Goal: Transaction & Acquisition: Purchase product/service

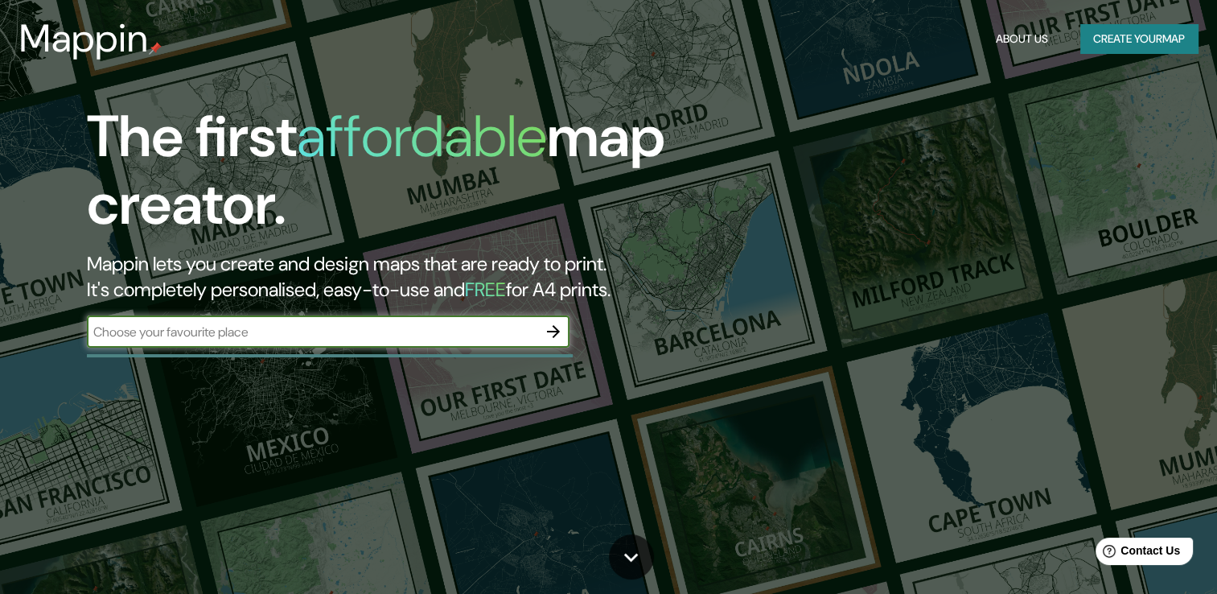
click at [1133, 29] on button "Create your map" at bounding box center [1139, 39] width 117 height 30
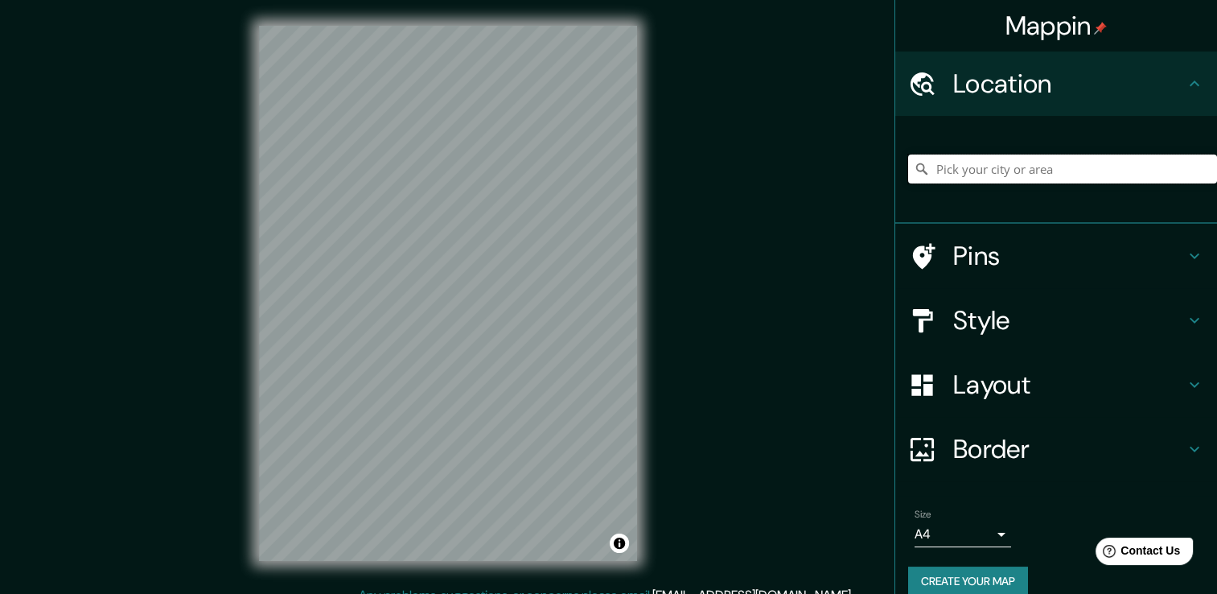
click at [1039, 167] on input "Pick your city or area" at bounding box center [1062, 169] width 309 height 29
paste input "10.617753448116373, -71.64916069654679"
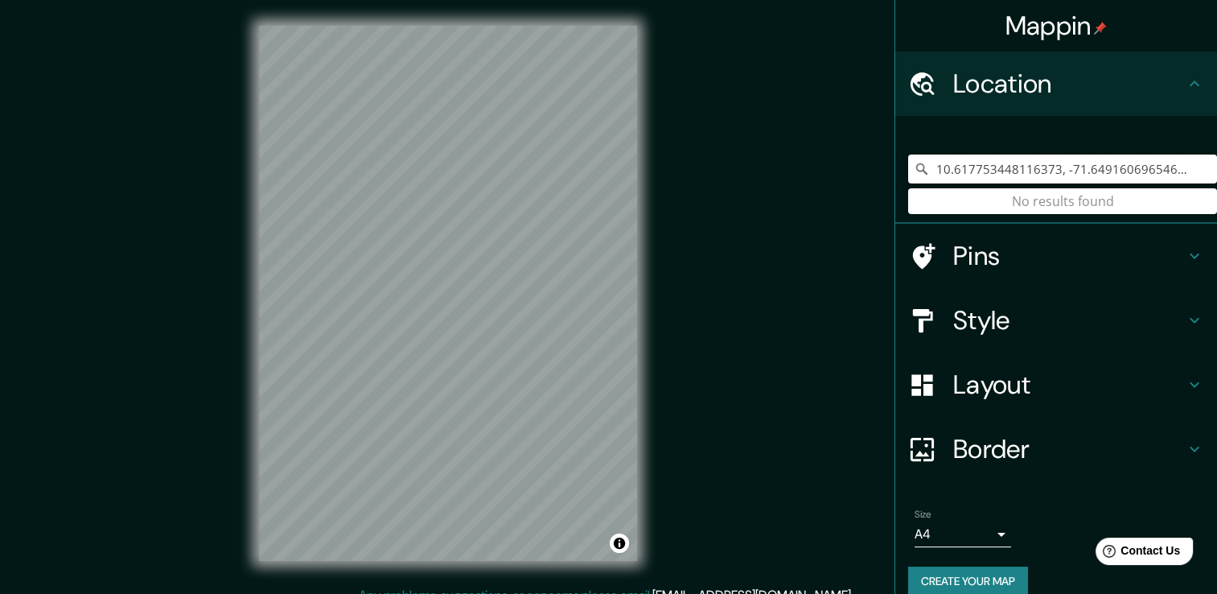
click at [1120, 178] on input "10.617753448116373, -71.64916069654679" at bounding box center [1062, 169] width 309 height 29
click at [1121, 178] on input "10.617753448116373, -71.64916069654679" at bounding box center [1062, 169] width 309 height 29
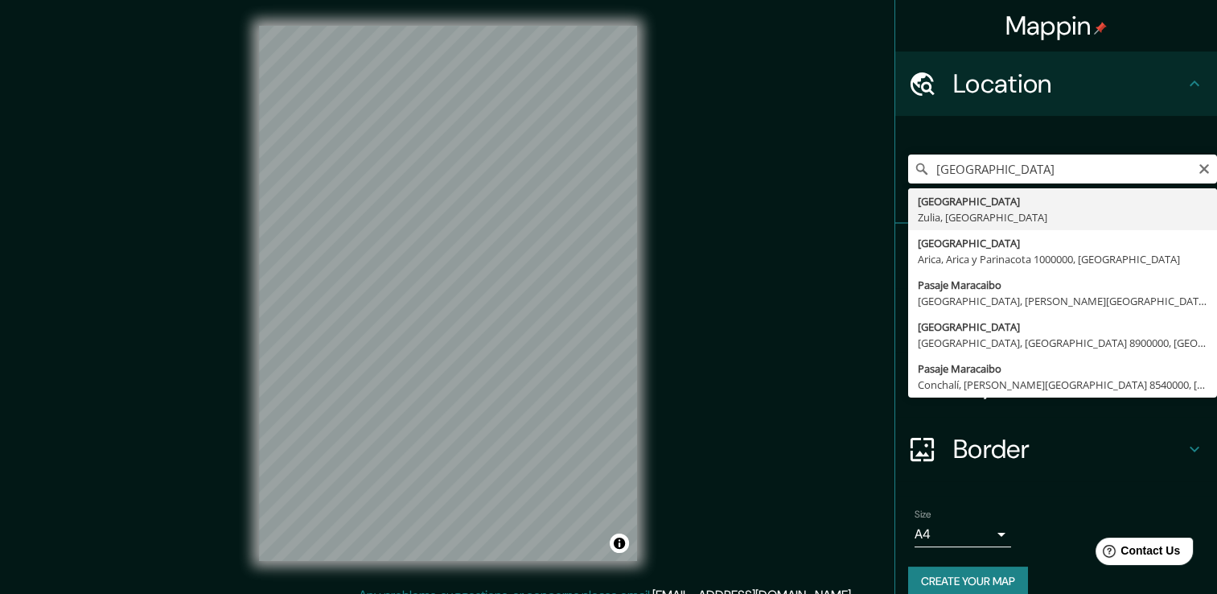
type input "[GEOGRAPHIC_DATA], [GEOGRAPHIC_DATA], [GEOGRAPHIC_DATA]"
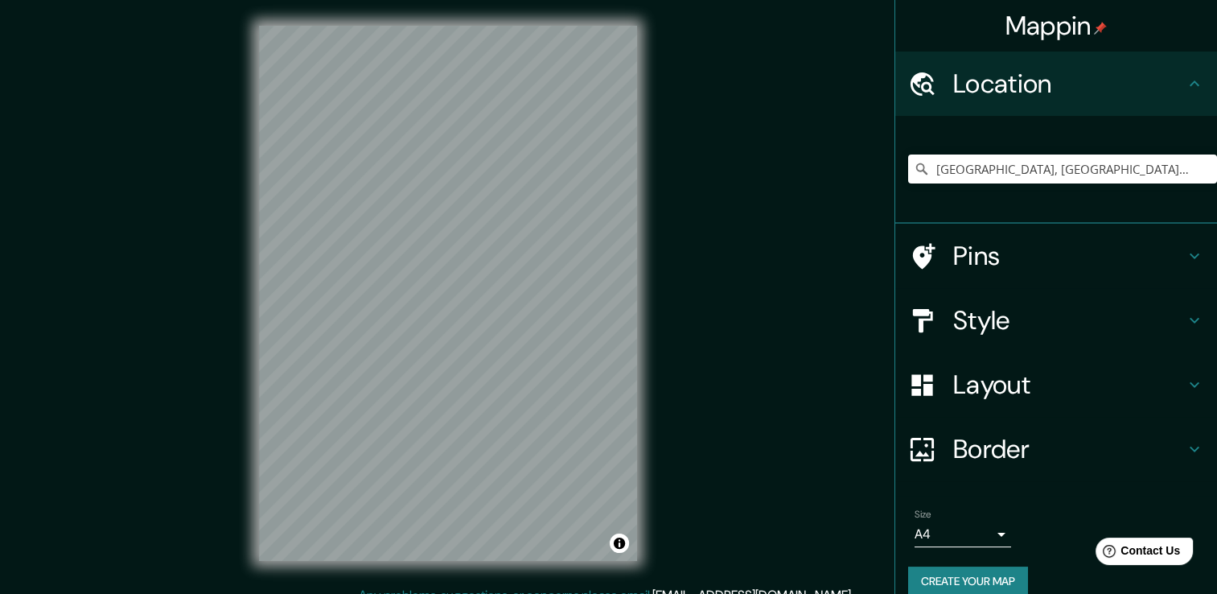
click at [1094, 259] on h4 "Pins" at bounding box center [1070, 256] width 232 height 32
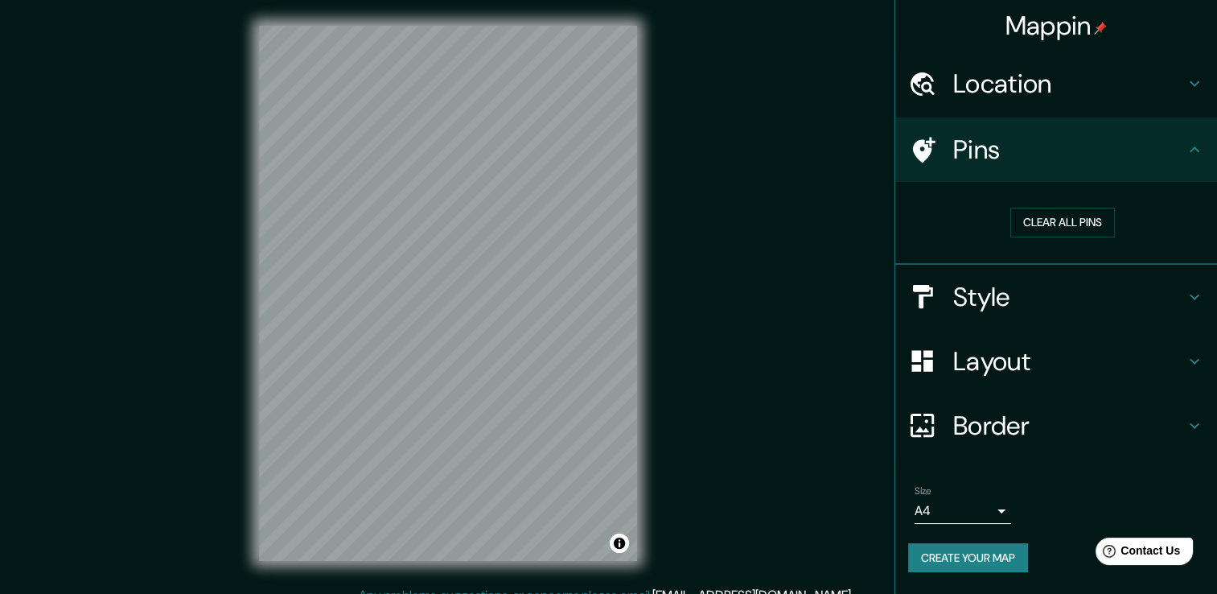
click at [1165, 156] on h4 "Pins" at bounding box center [1070, 150] width 232 height 32
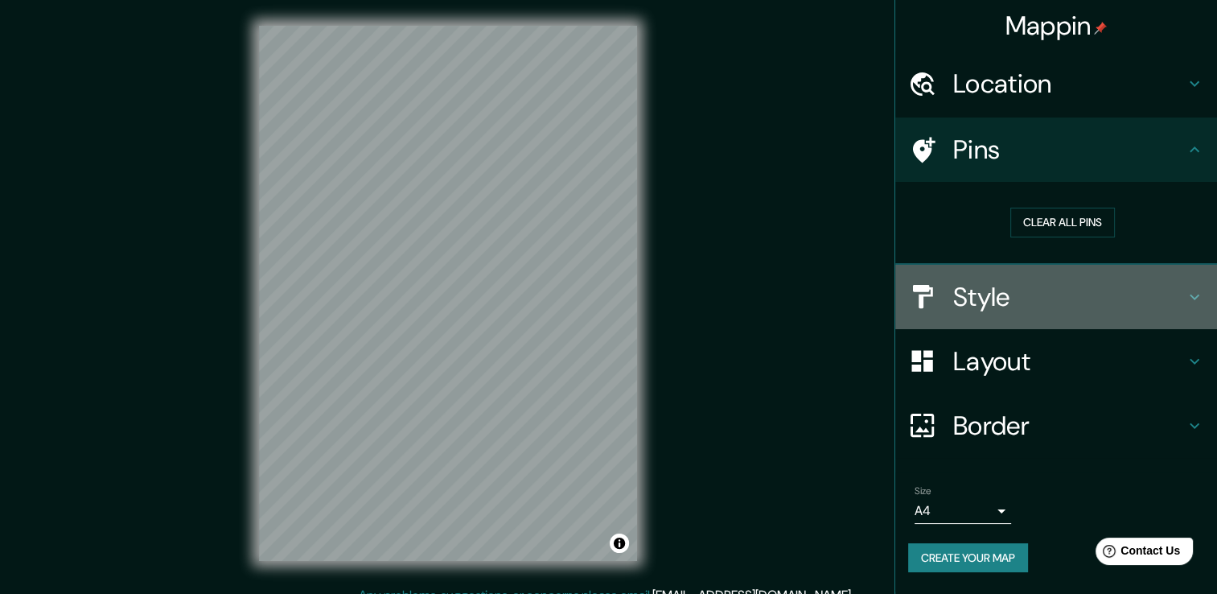
click at [1151, 298] on h4 "Style" at bounding box center [1070, 297] width 232 height 32
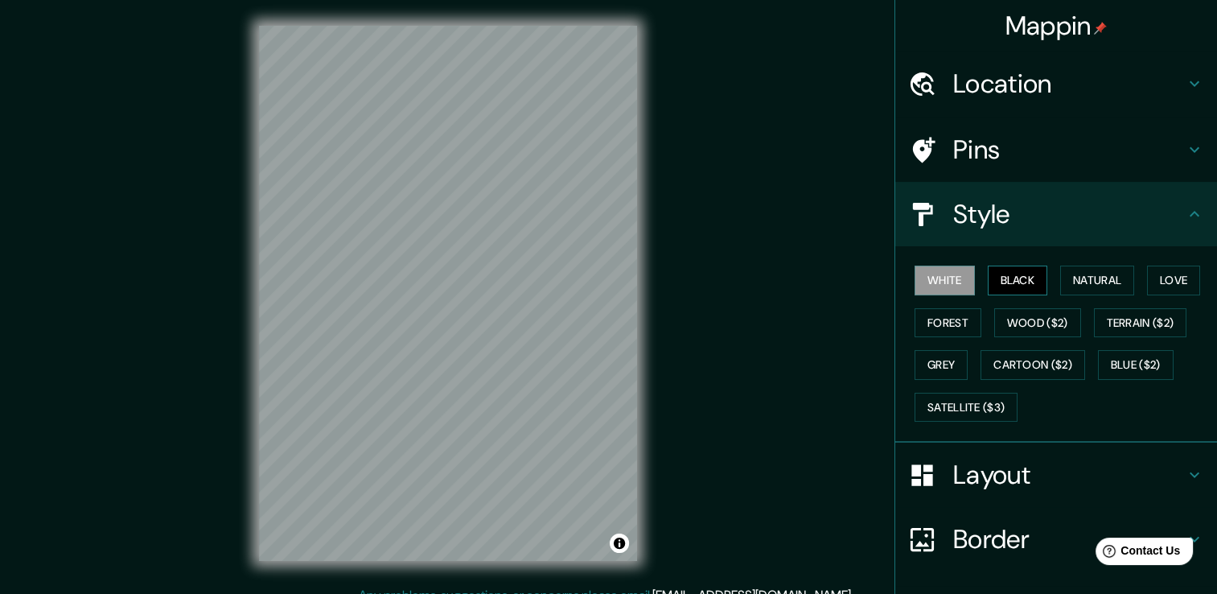
click at [1002, 285] on button "Black" at bounding box center [1018, 281] width 60 height 30
click at [949, 274] on button "White" at bounding box center [945, 281] width 60 height 30
click at [1113, 275] on button "Natural" at bounding box center [1098, 281] width 74 height 30
click at [1135, 85] on h4 "Location" at bounding box center [1070, 84] width 232 height 32
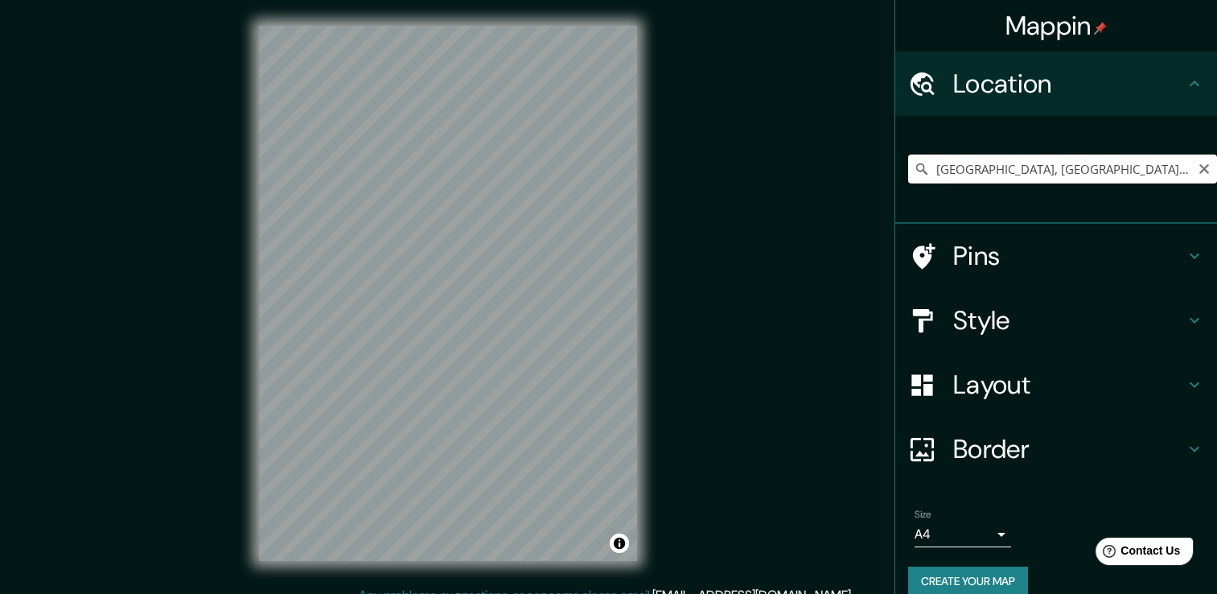
click at [1084, 175] on input "[GEOGRAPHIC_DATA], [GEOGRAPHIC_DATA], [GEOGRAPHIC_DATA]" at bounding box center [1062, 169] width 309 height 29
click at [1057, 263] on h4 "Pins" at bounding box center [1070, 256] width 232 height 32
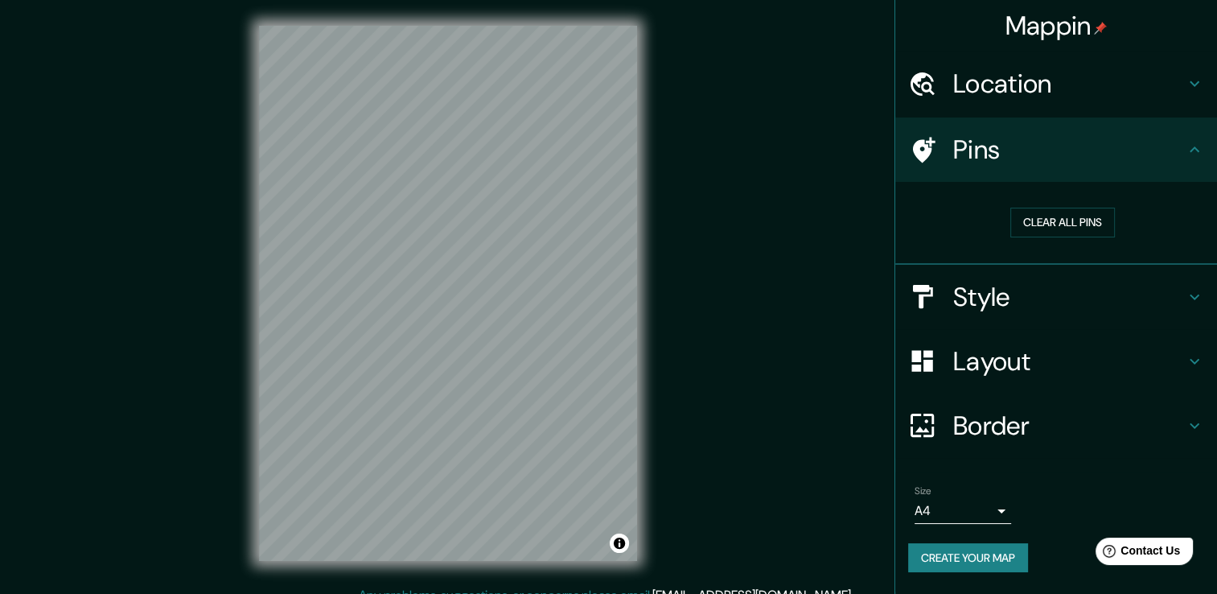
click at [1047, 289] on h4 "Style" at bounding box center [1070, 297] width 232 height 32
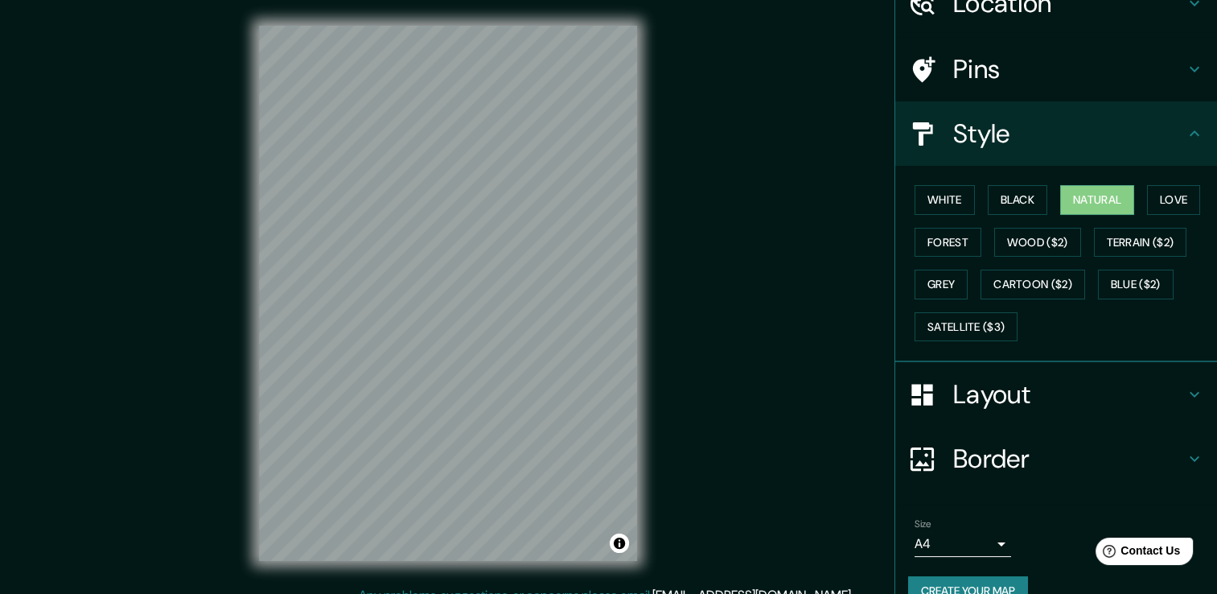
click at [1056, 394] on h4 "Layout" at bounding box center [1070, 394] width 232 height 32
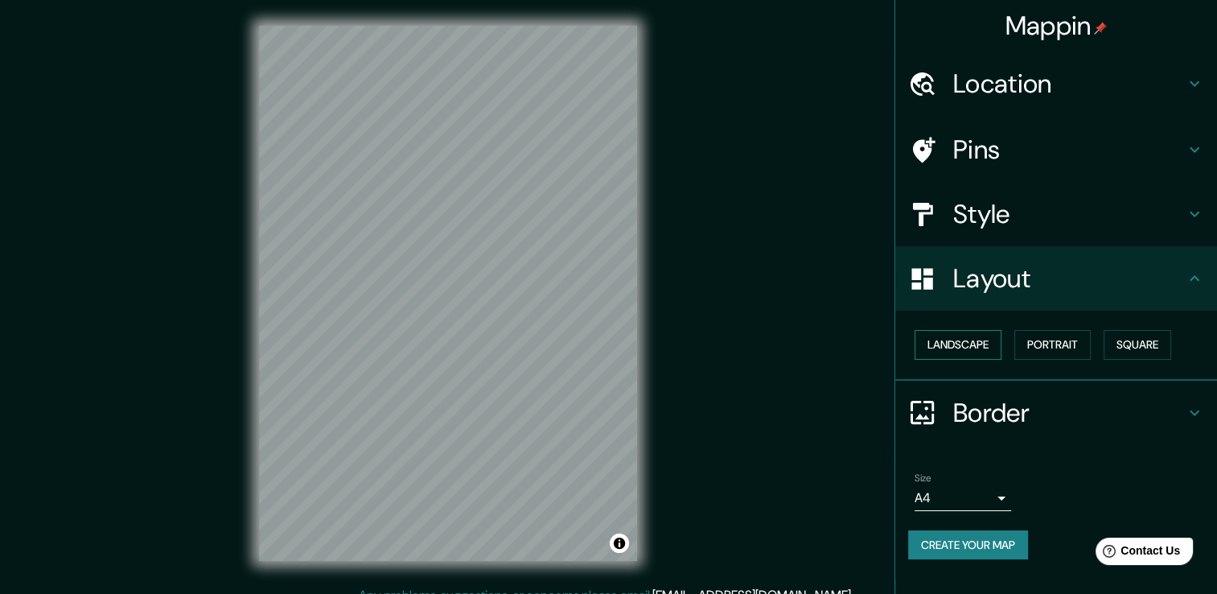
click at [970, 356] on button "Landscape" at bounding box center [958, 345] width 87 height 30
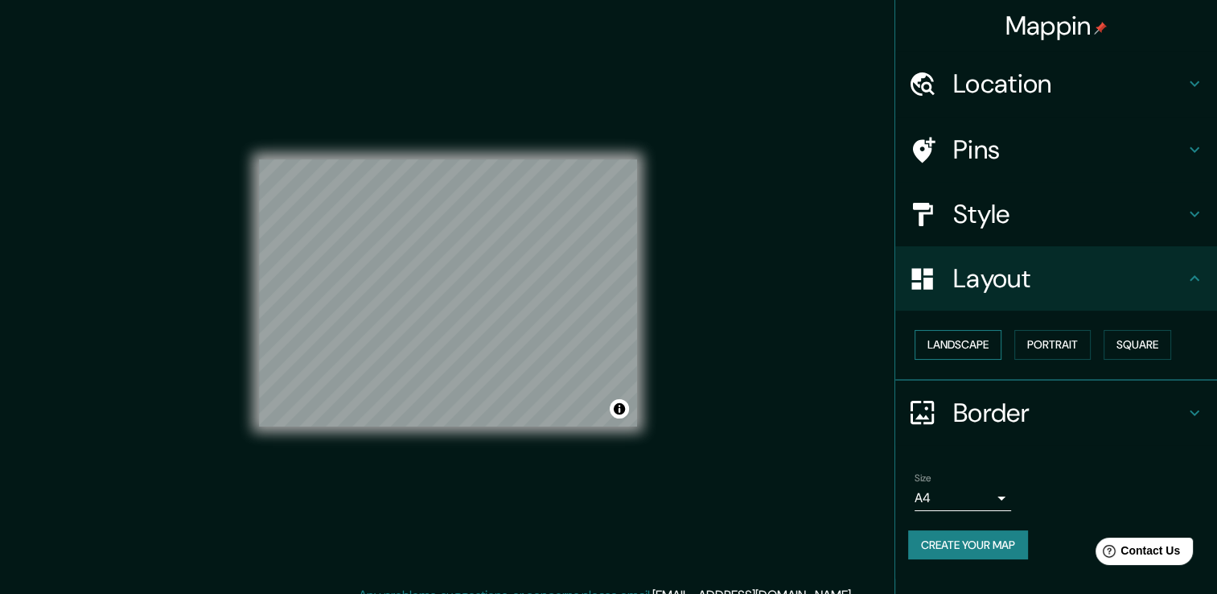
click at [971, 355] on button "Landscape" at bounding box center [958, 345] width 87 height 30
click at [1084, 333] on button "Portrait" at bounding box center [1053, 345] width 76 height 30
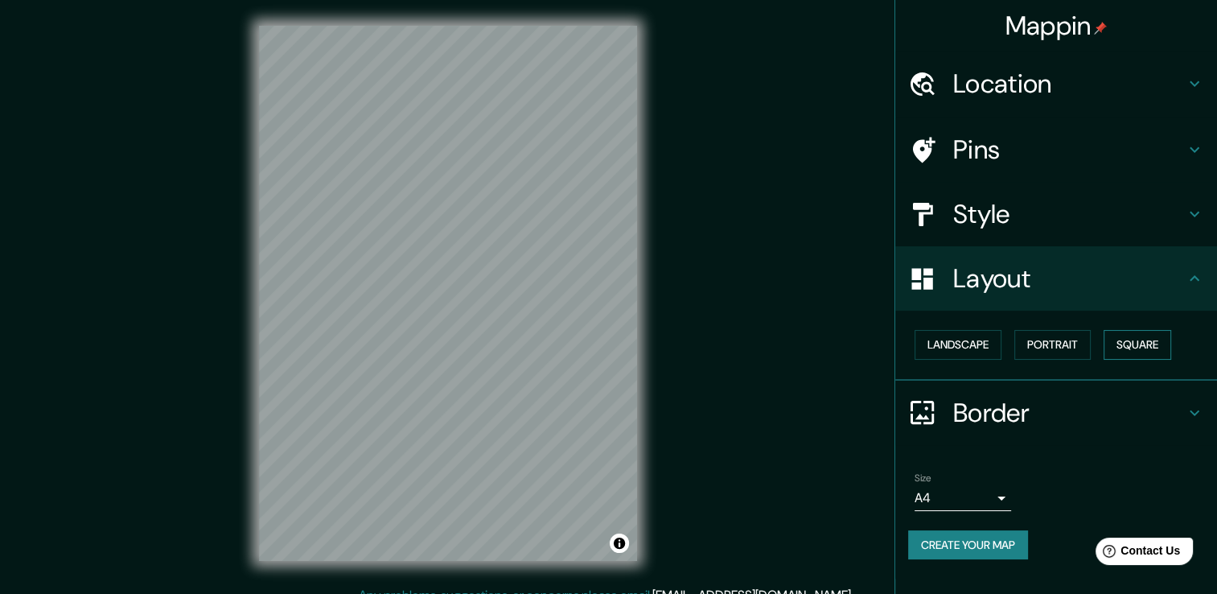
click at [1146, 336] on button "Square" at bounding box center [1138, 345] width 68 height 30
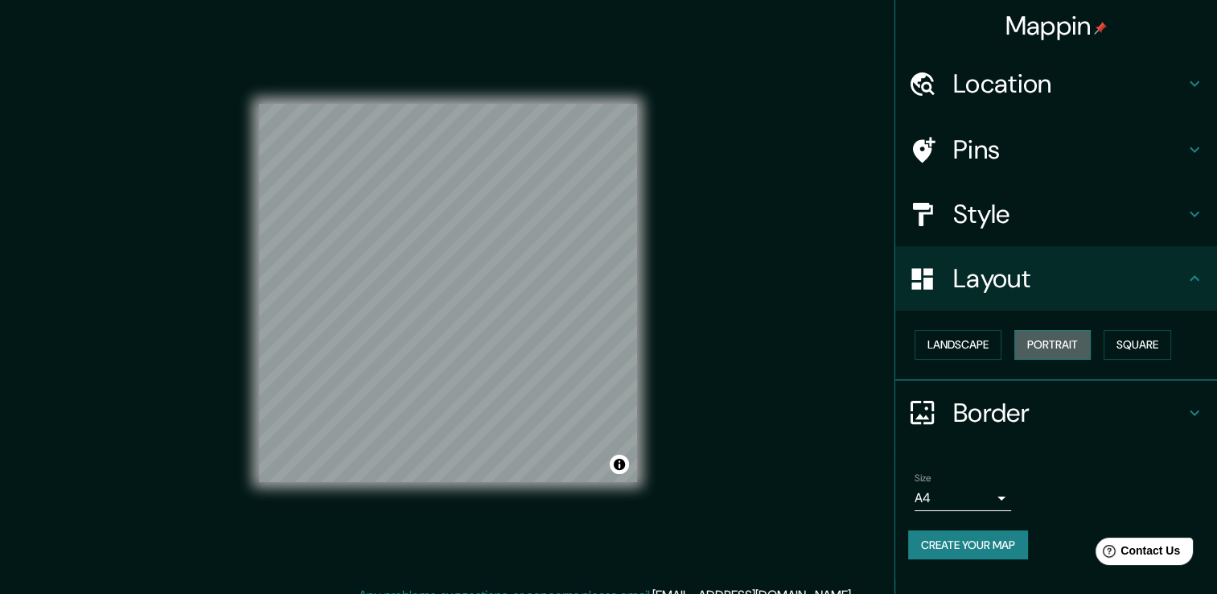
click at [1041, 352] on button "Portrait" at bounding box center [1053, 345] width 76 height 30
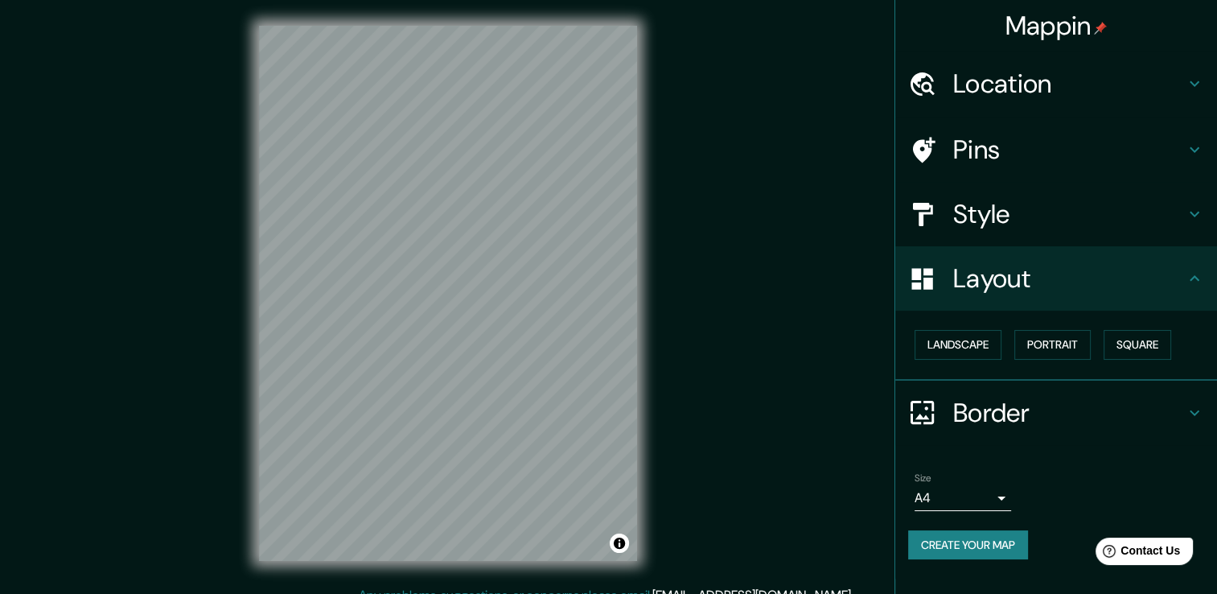
click at [1050, 407] on h4 "Border" at bounding box center [1070, 413] width 232 height 32
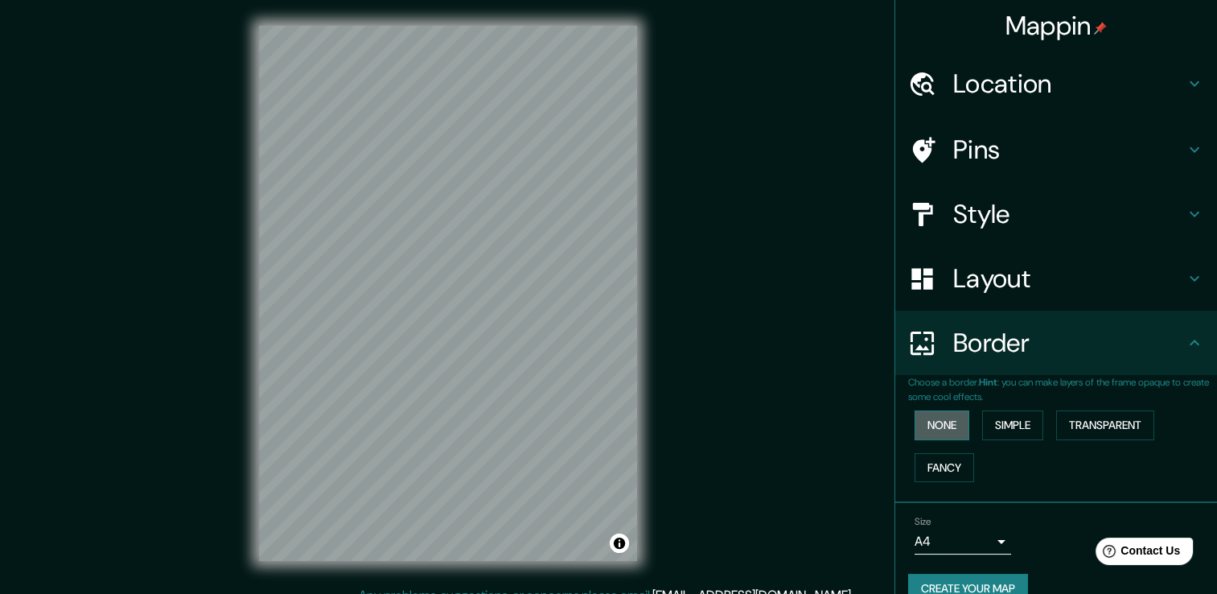
click at [950, 426] on button "None" at bounding box center [942, 425] width 55 height 30
click at [993, 432] on button "Simple" at bounding box center [1013, 425] width 61 height 30
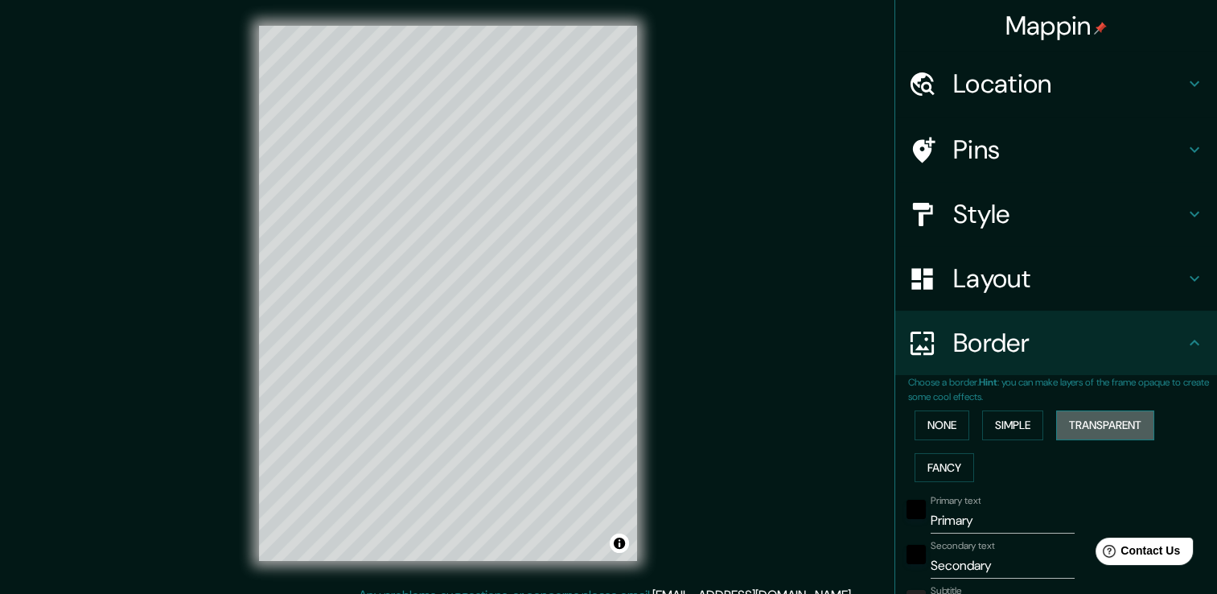
click at [1084, 410] on button "Transparent" at bounding box center [1106, 425] width 98 height 30
click at [944, 418] on button "None" at bounding box center [942, 425] width 55 height 30
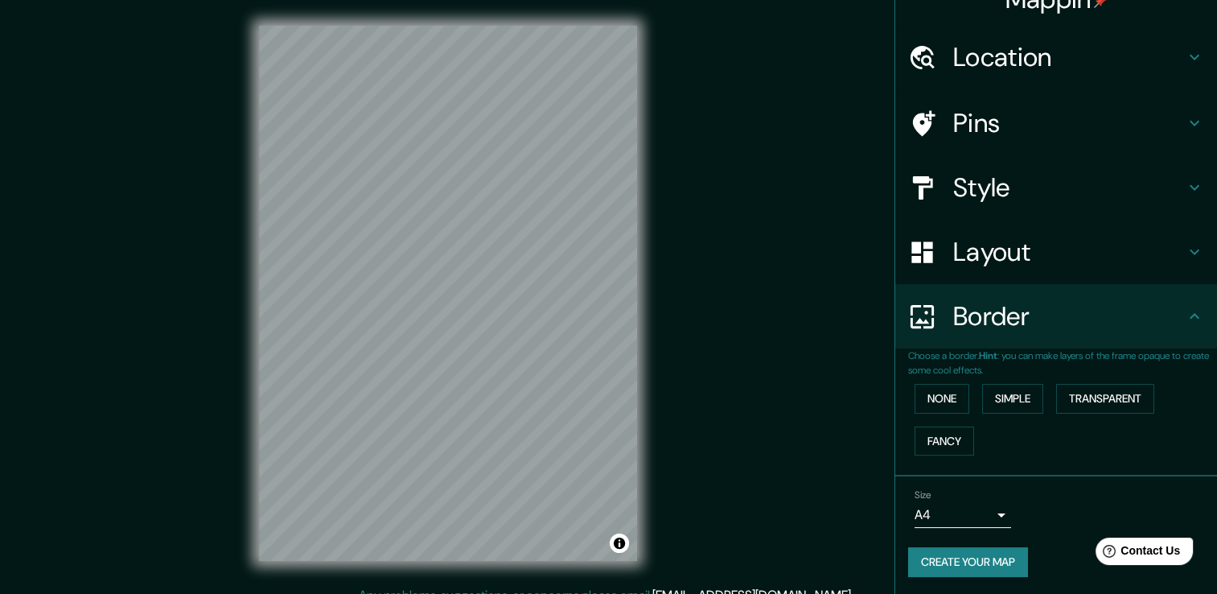
scroll to position [18, 0]
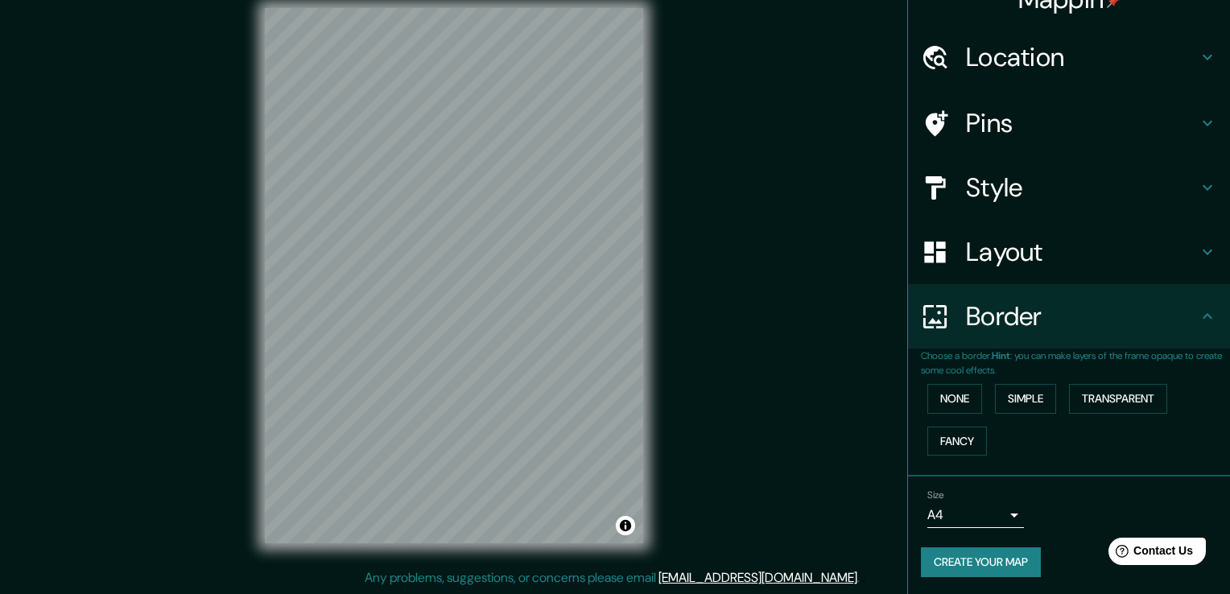
click at [989, 512] on body "Mappin Location Maracaibo, Zulia, Venezuela Pins Style Layout Border Choose a b…" at bounding box center [615, 279] width 1230 height 594
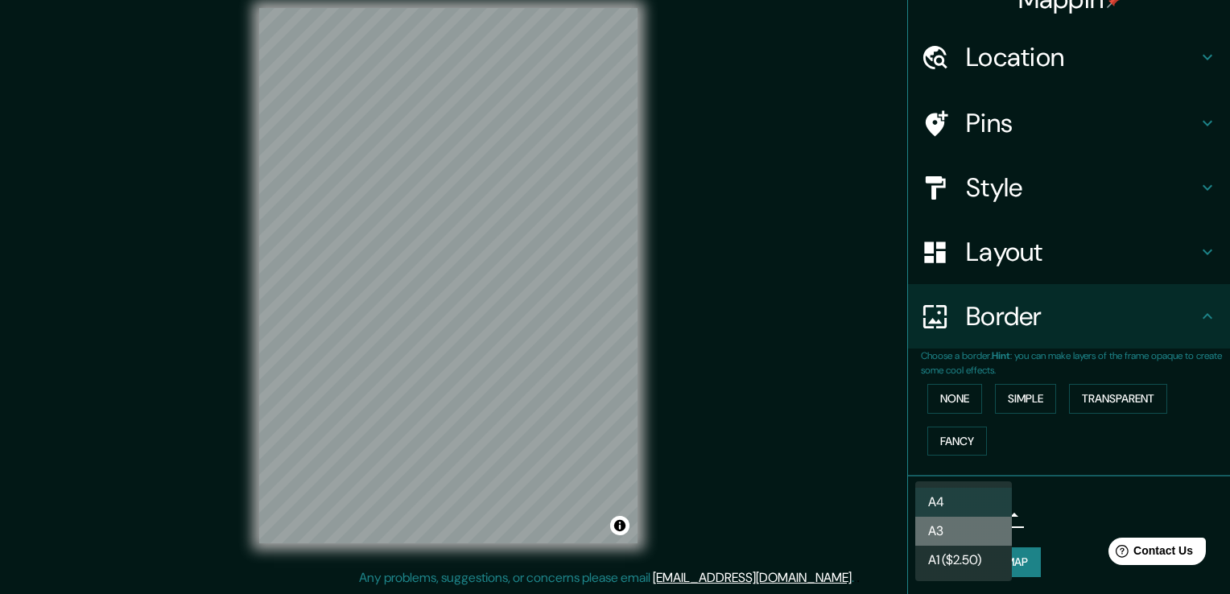
click at [996, 521] on li "A3" at bounding box center [963, 531] width 97 height 29
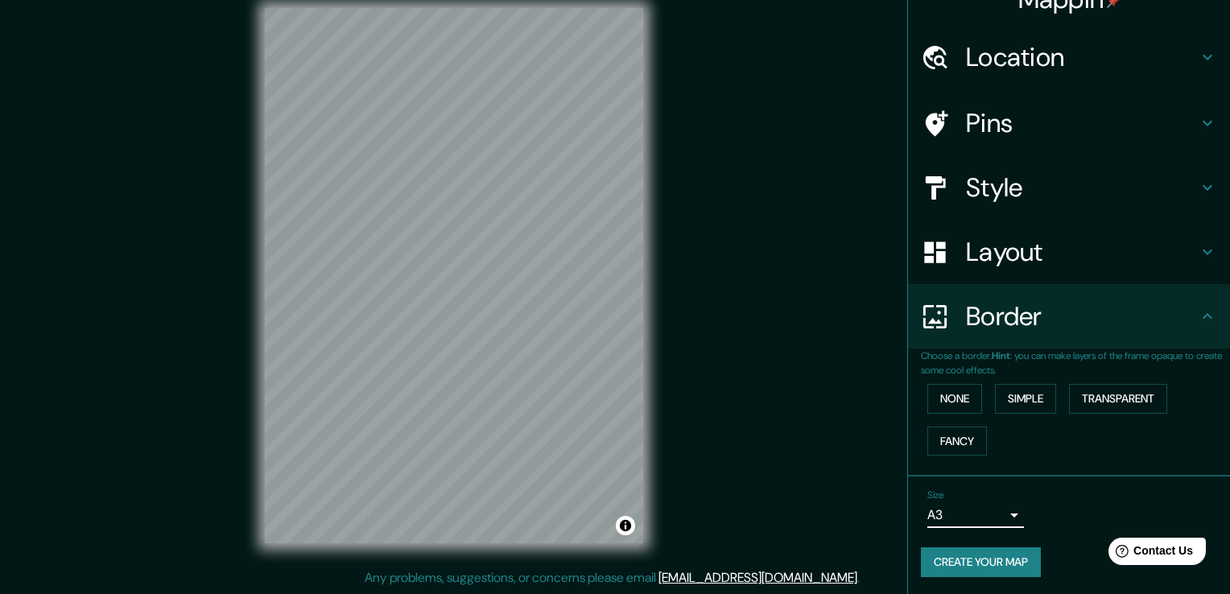
click at [989, 517] on body "Mappin Location Maracaibo, Zulia, Venezuela Pins Style Layout Border Choose a b…" at bounding box center [615, 279] width 1230 height 594
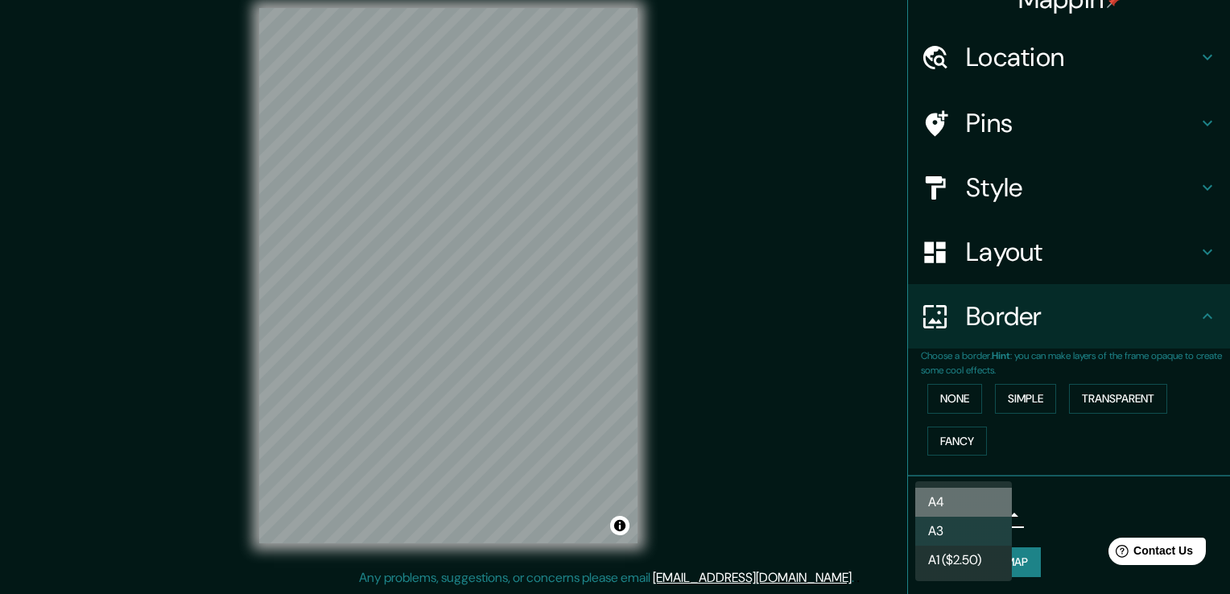
click at [985, 513] on li "A4" at bounding box center [963, 502] width 97 height 29
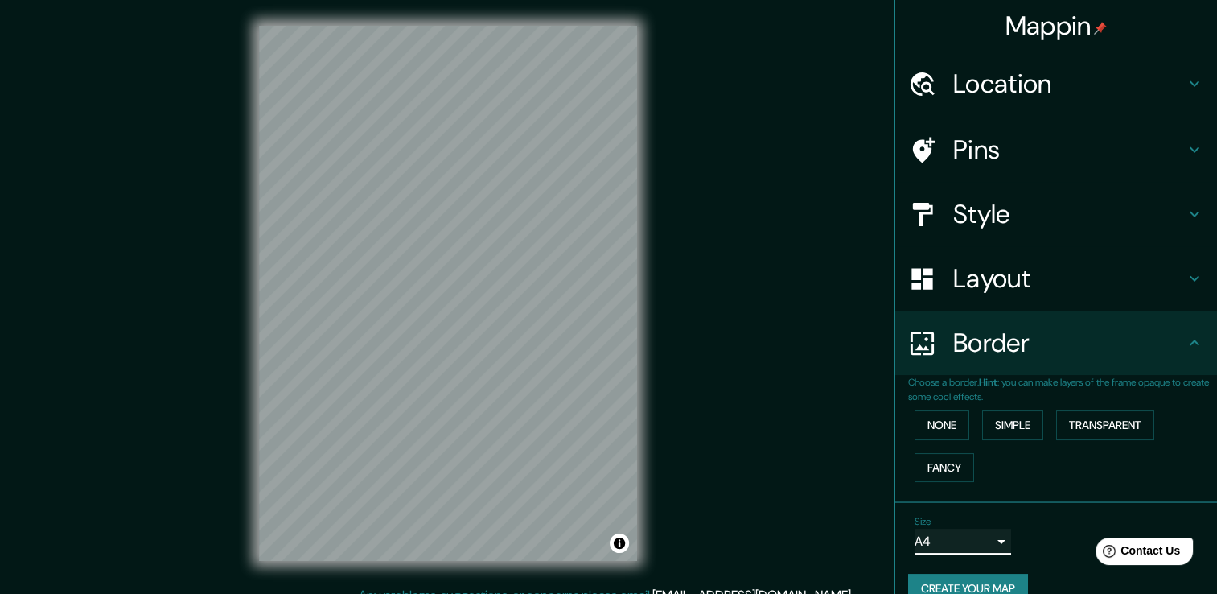
scroll to position [0, 0]
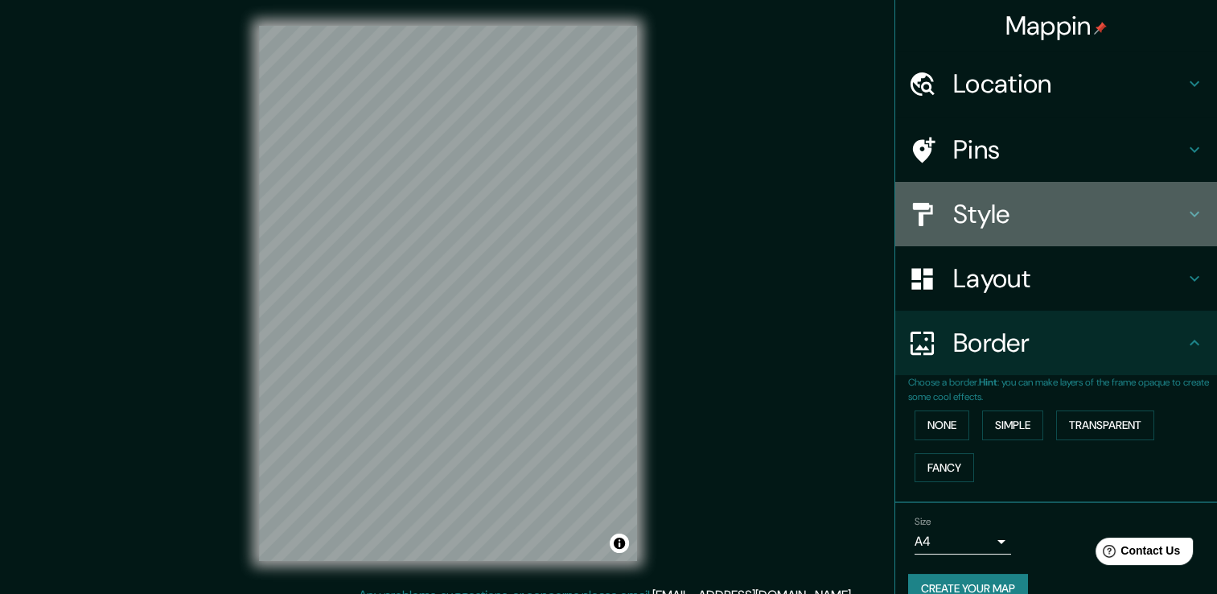
click at [1012, 219] on h4 "Style" at bounding box center [1070, 214] width 232 height 32
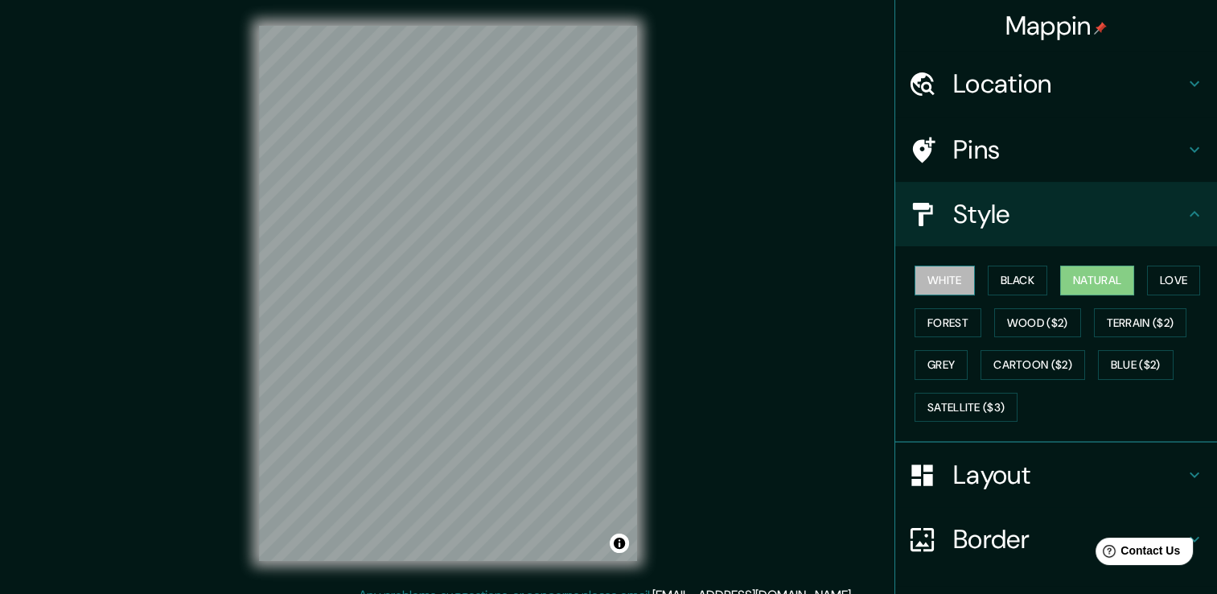
click at [955, 282] on button "White" at bounding box center [945, 281] width 60 height 30
click at [1021, 266] on button "Black" at bounding box center [1018, 281] width 60 height 30
click at [1086, 281] on button "Natural" at bounding box center [1098, 281] width 74 height 30
click at [1010, 91] on h4 "Location" at bounding box center [1070, 84] width 232 height 32
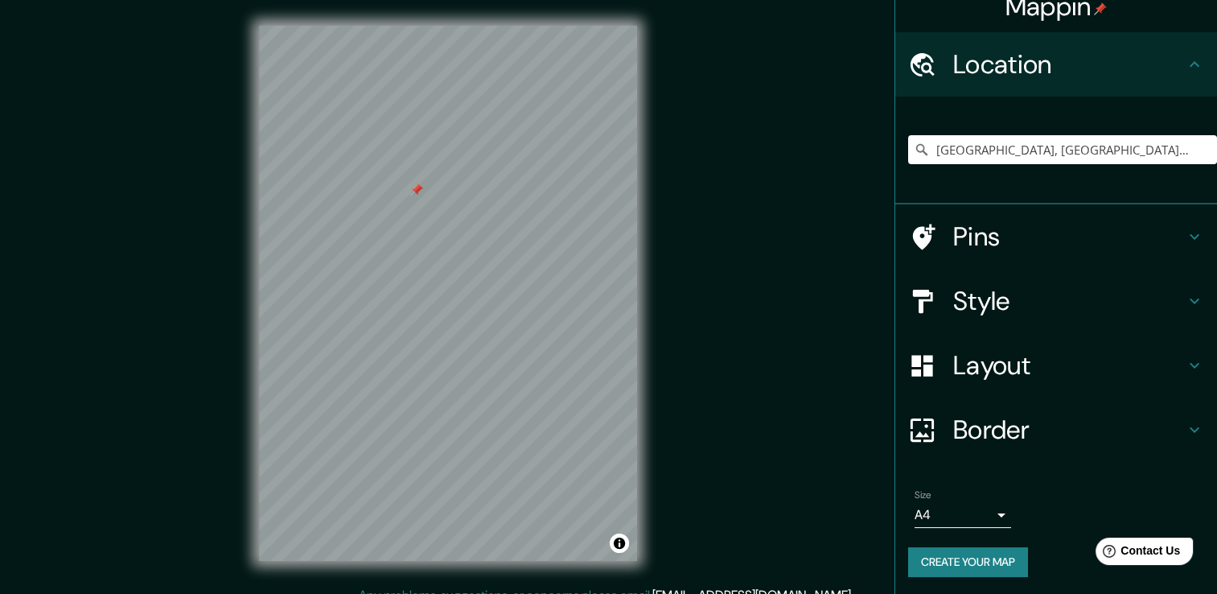
scroll to position [20, 0]
click at [709, 354] on div "Mappin Location Maracaibo, Zulia, Venezuela Pins Style Layout Border Choose a b…" at bounding box center [608, 306] width 1217 height 612
click at [484, 443] on div at bounding box center [485, 440] width 13 height 13
click at [379, 381] on div at bounding box center [379, 381] width 13 height 13
click at [554, 161] on div "© Mapbox © OpenStreetMap Improve this map" at bounding box center [448, 293] width 430 height 586
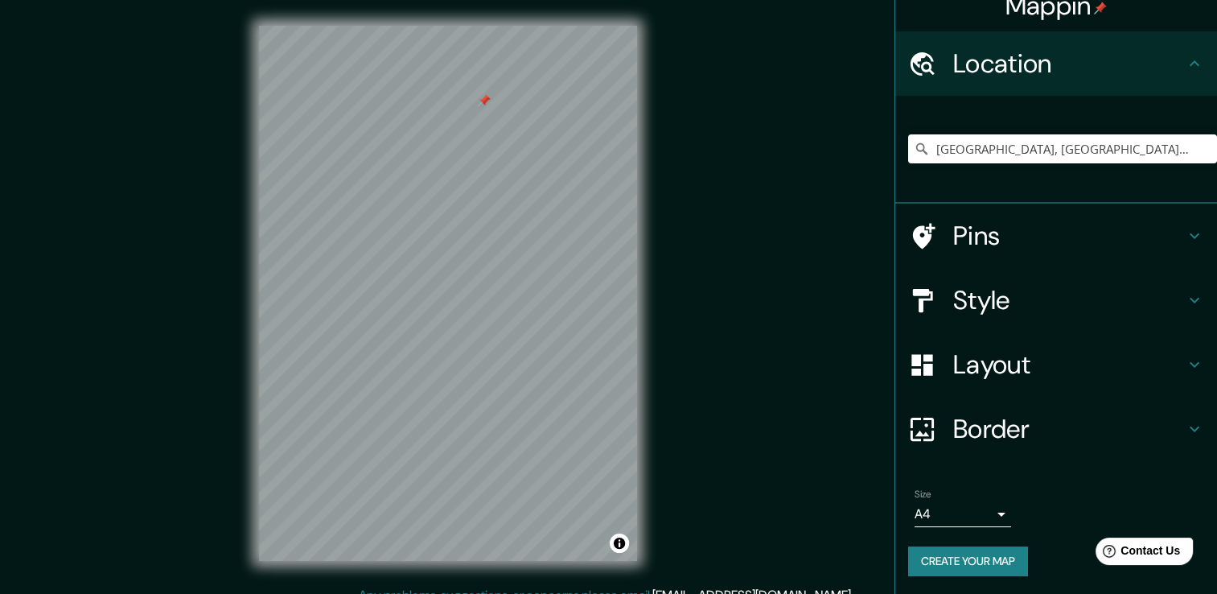
click at [484, 101] on div at bounding box center [484, 100] width 13 height 13
click at [546, 575] on div "© Mapbox © OpenStreetMap Improve this map" at bounding box center [448, 293] width 430 height 586
click at [937, 291] on div at bounding box center [930, 300] width 45 height 28
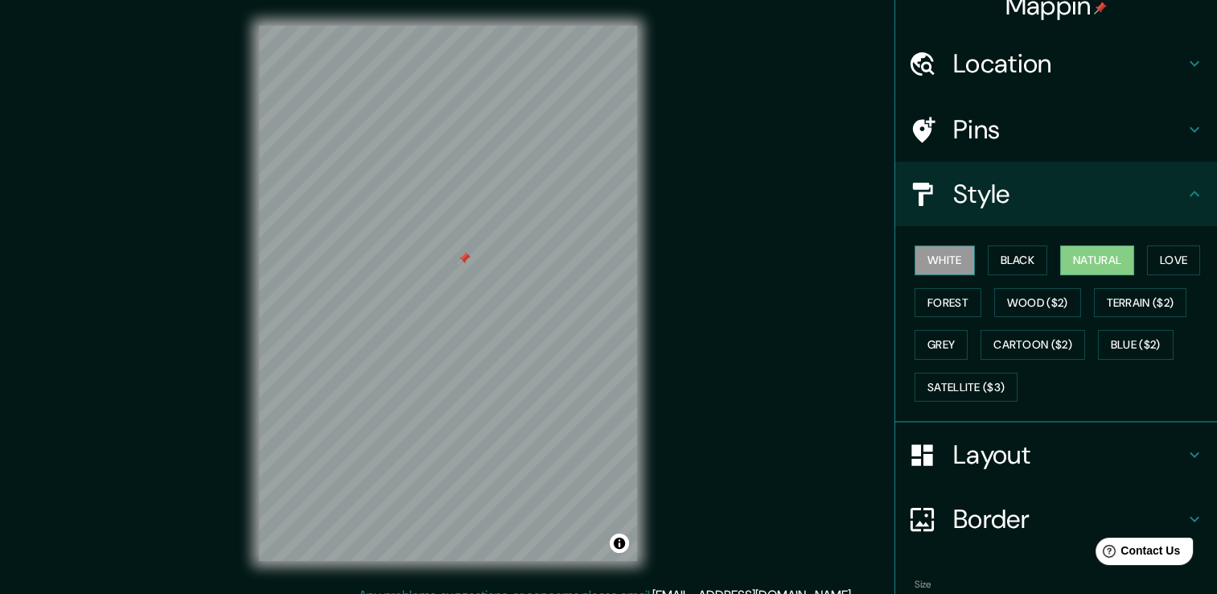
click at [933, 258] on button "White" at bounding box center [945, 260] width 60 height 30
click at [998, 267] on button "Black" at bounding box center [1018, 260] width 60 height 30
click at [1189, 242] on div "White Black Natural Love Forest Wood ($2) Terrain ($2) Grey Cartoon ($2) Blue (…" at bounding box center [1062, 323] width 309 height 169
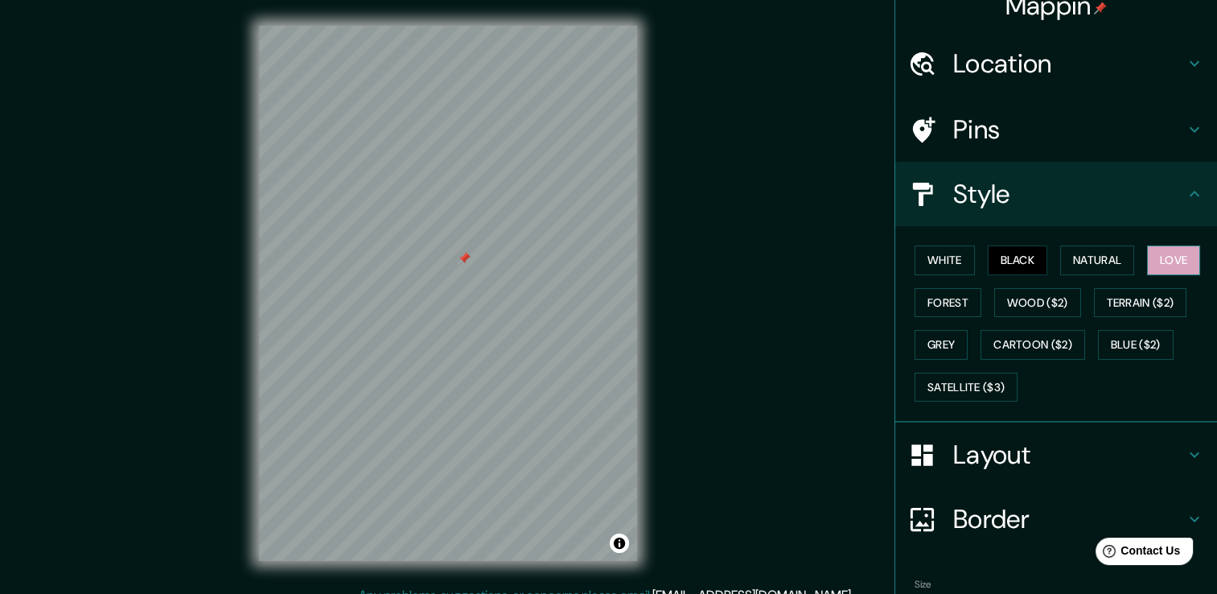
click at [1191, 254] on button "Love" at bounding box center [1173, 260] width 53 height 30
click at [1106, 264] on button "Natural" at bounding box center [1098, 260] width 74 height 30
click at [1018, 268] on button "Black" at bounding box center [1018, 260] width 60 height 30
click at [946, 253] on button "White" at bounding box center [945, 260] width 60 height 30
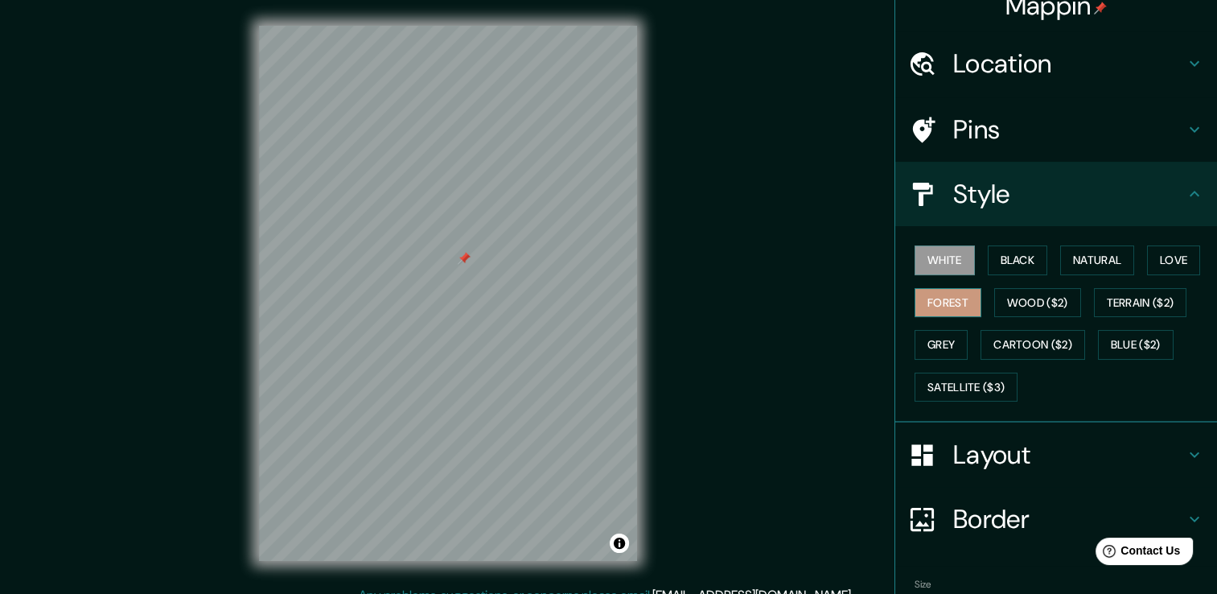
click at [934, 304] on button "Forest" at bounding box center [948, 303] width 67 height 30
click at [942, 256] on button "White" at bounding box center [945, 260] width 60 height 30
click at [998, 262] on button "Black" at bounding box center [1018, 260] width 60 height 30
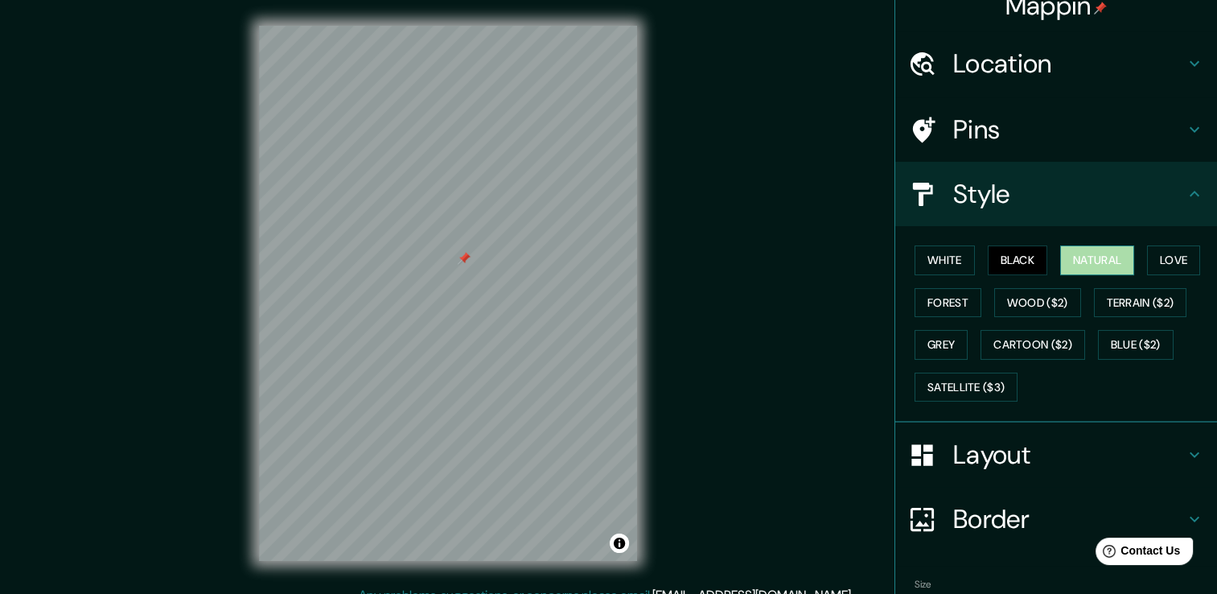
click at [1061, 270] on button "Natural" at bounding box center [1098, 260] width 74 height 30
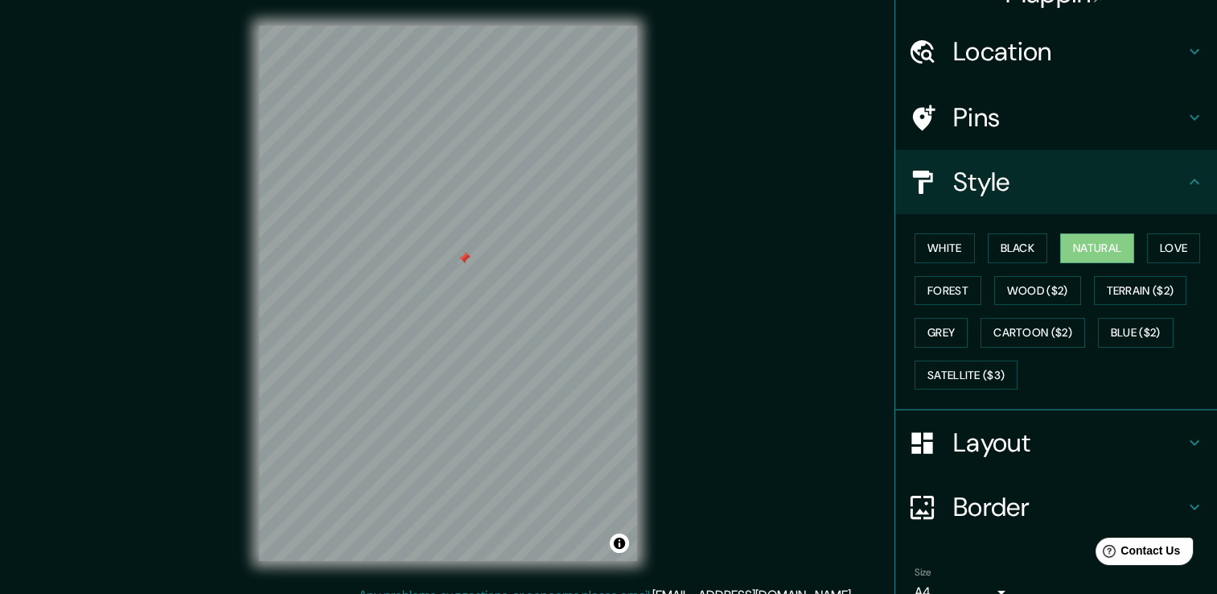
scroll to position [28, 0]
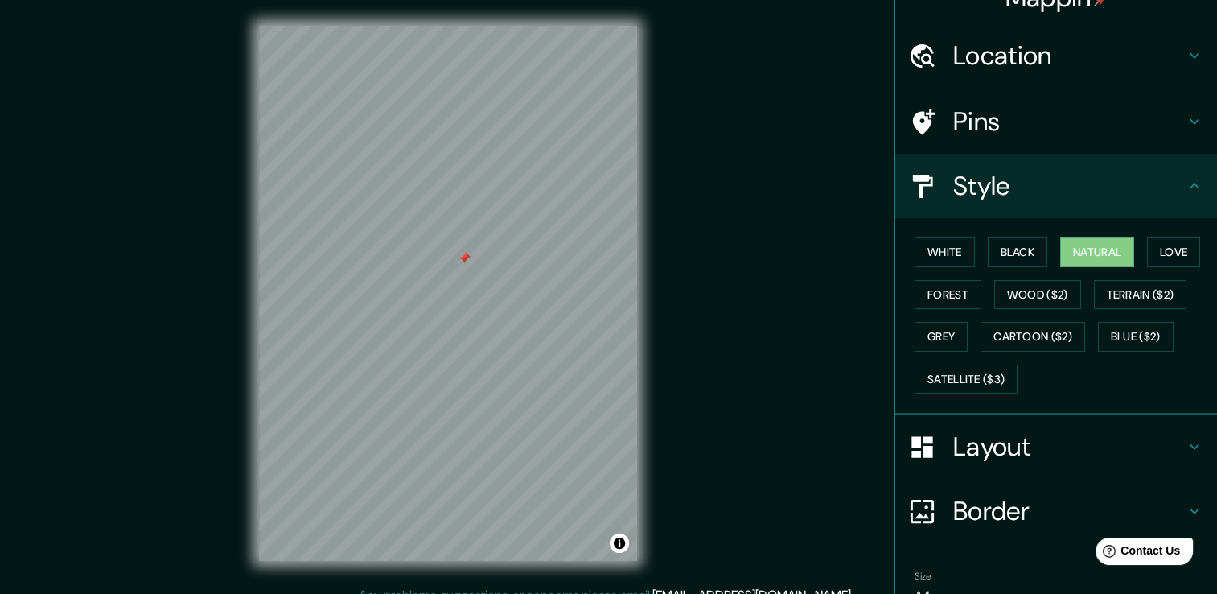
click at [460, 262] on div at bounding box center [464, 258] width 13 height 13
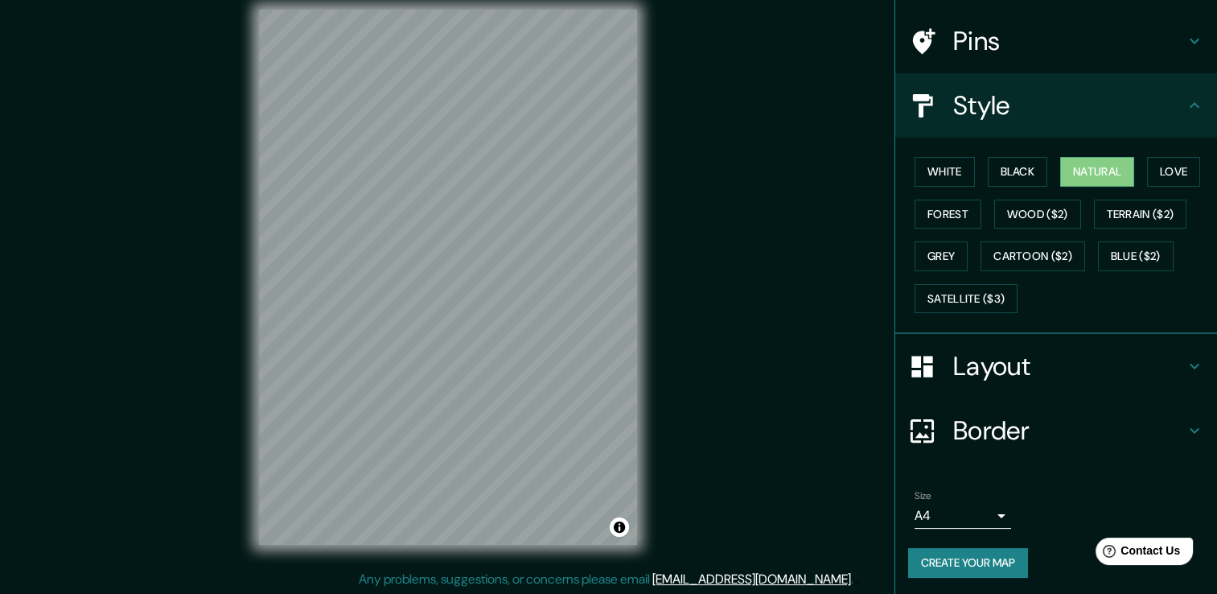
scroll to position [18, 0]
click at [968, 562] on button "Create your map" at bounding box center [968, 563] width 120 height 30
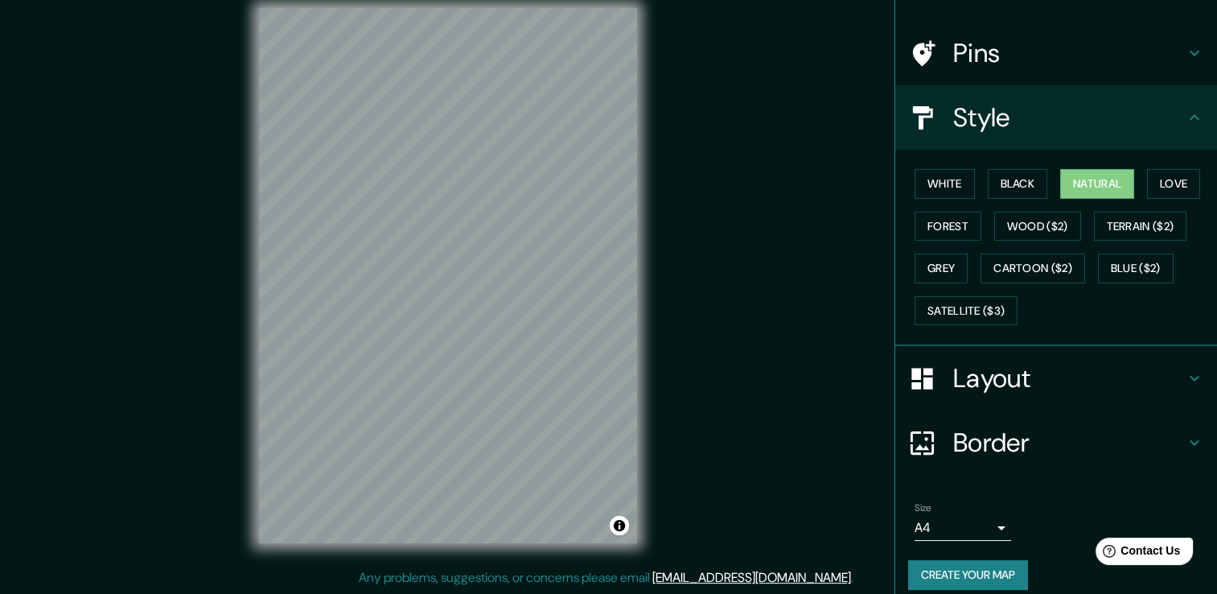
scroll to position [109, 0]
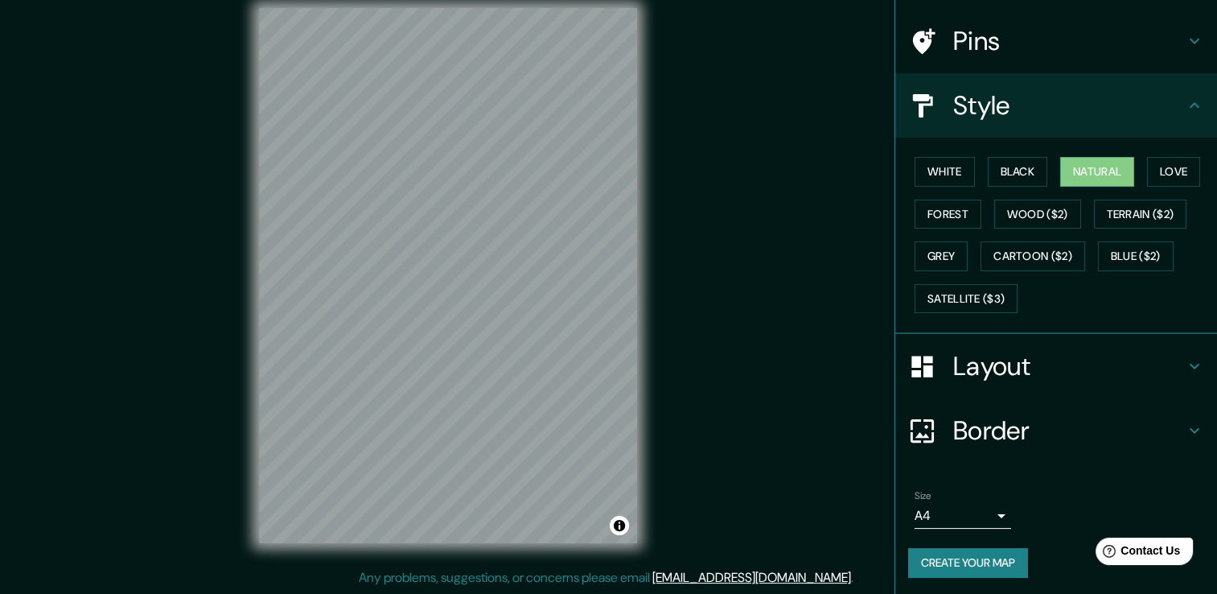
click at [1009, 560] on button "Create your map" at bounding box center [968, 563] width 120 height 30
click at [1009, 562] on div "Create your map" at bounding box center [1056, 563] width 296 height 30
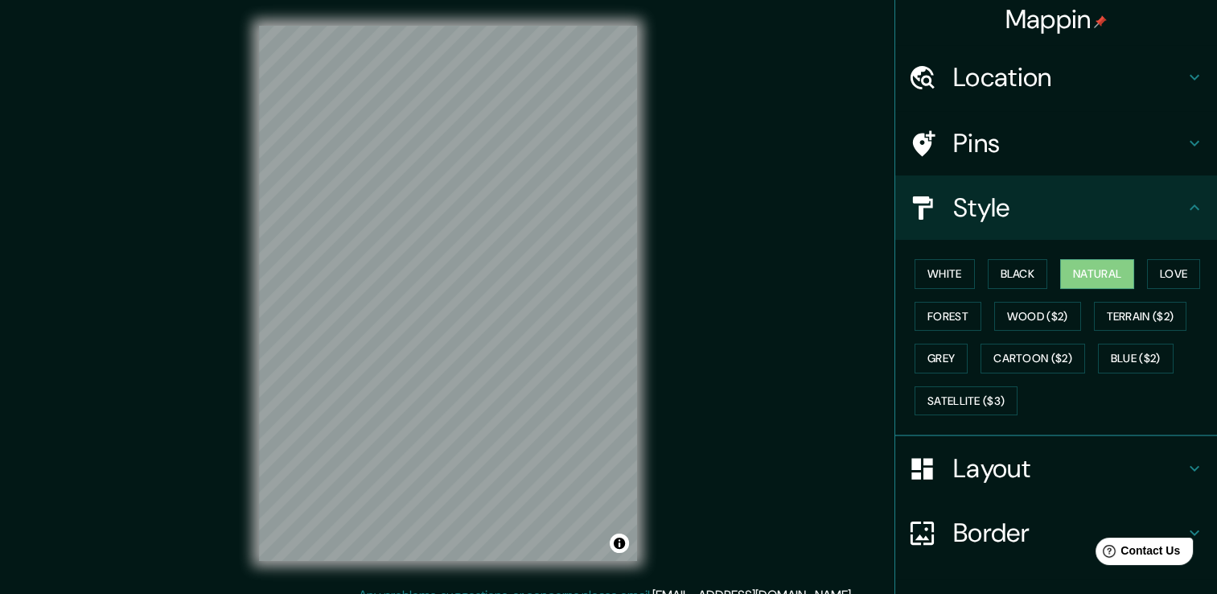
scroll to position [0, 0]
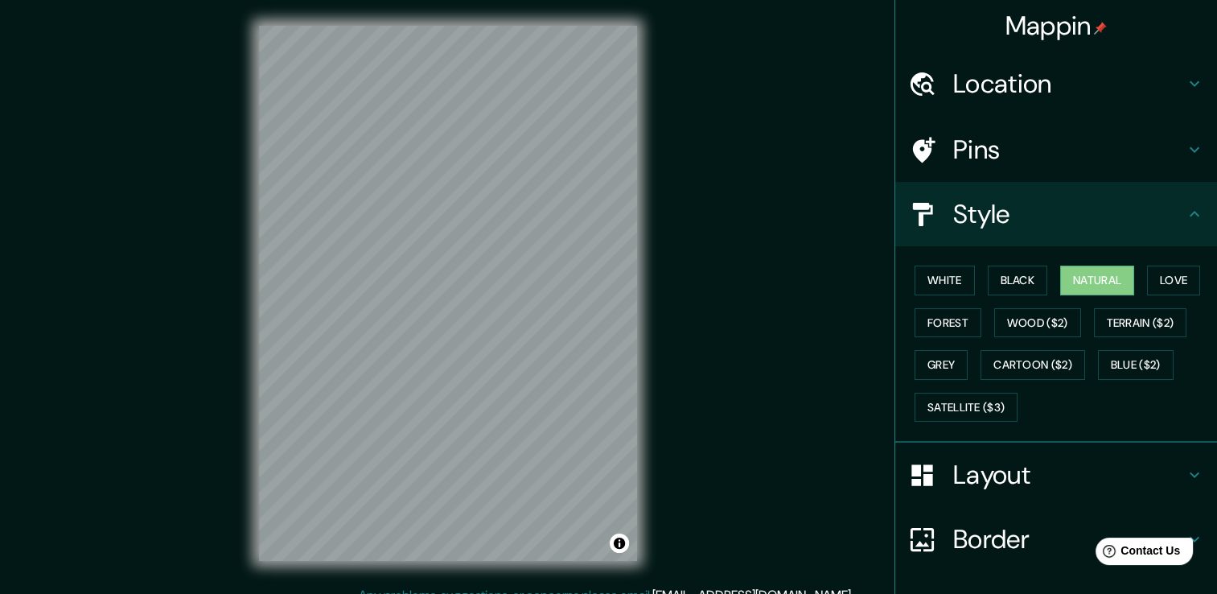
click at [1071, 137] on h4 "Pins" at bounding box center [1070, 150] width 232 height 32
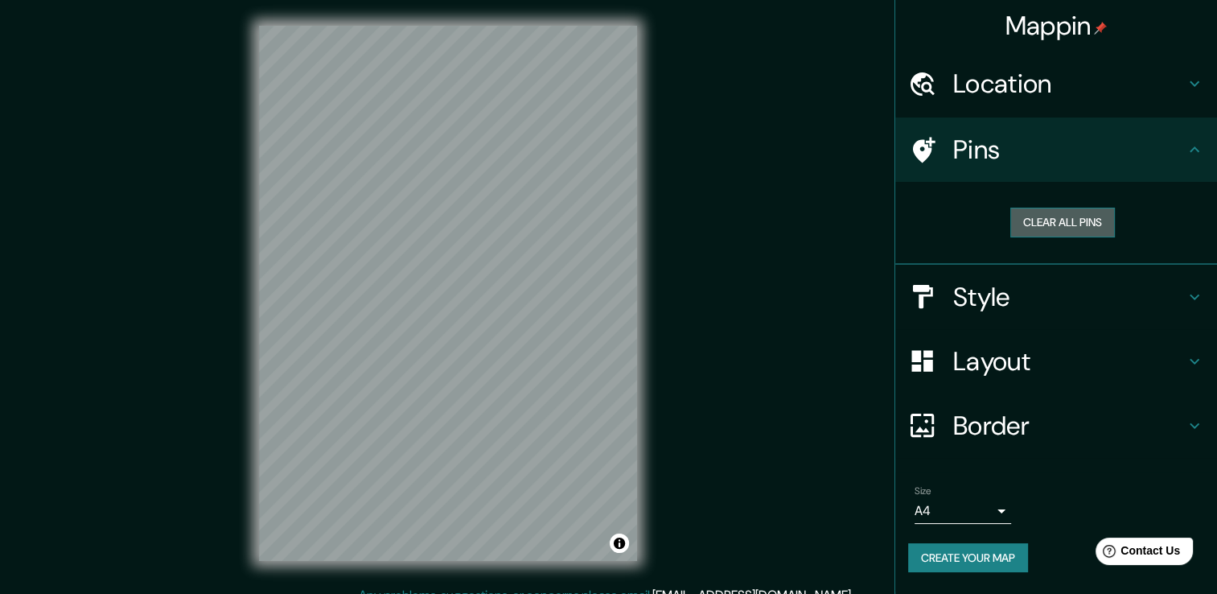
click at [1053, 231] on button "Clear all pins" at bounding box center [1063, 223] width 105 height 30
click at [1049, 215] on button "Clear all pins" at bounding box center [1063, 223] width 105 height 30
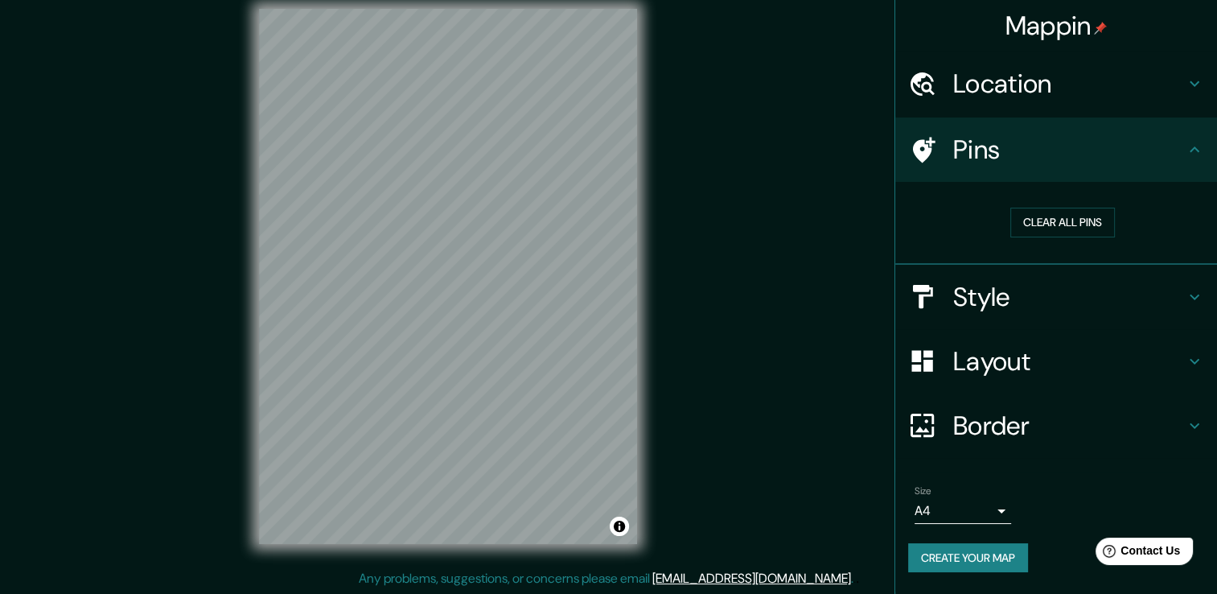
scroll to position [18, 0]
click at [1016, 553] on button "Create your map" at bounding box center [968, 558] width 120 height 30
click at [967, 555] on button "Create your map" at bounding box center [968, 558] width 120 height 30
click at [1019, 312] on div "Style" at bounding box center [1057, 297] width 322 height 64
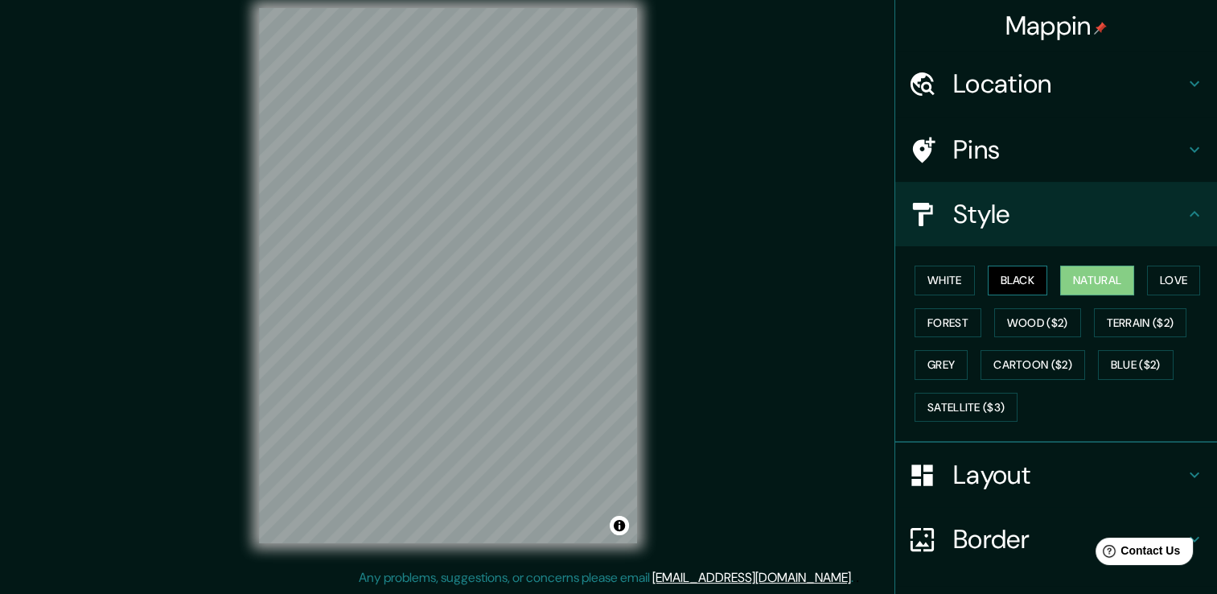
click at [1015, 274] on button "Black" at bounding box center [1018, 281] width 60 height 30
click at [940, 269] on button "White" at bounding box center [945, 281] width 60 height 30
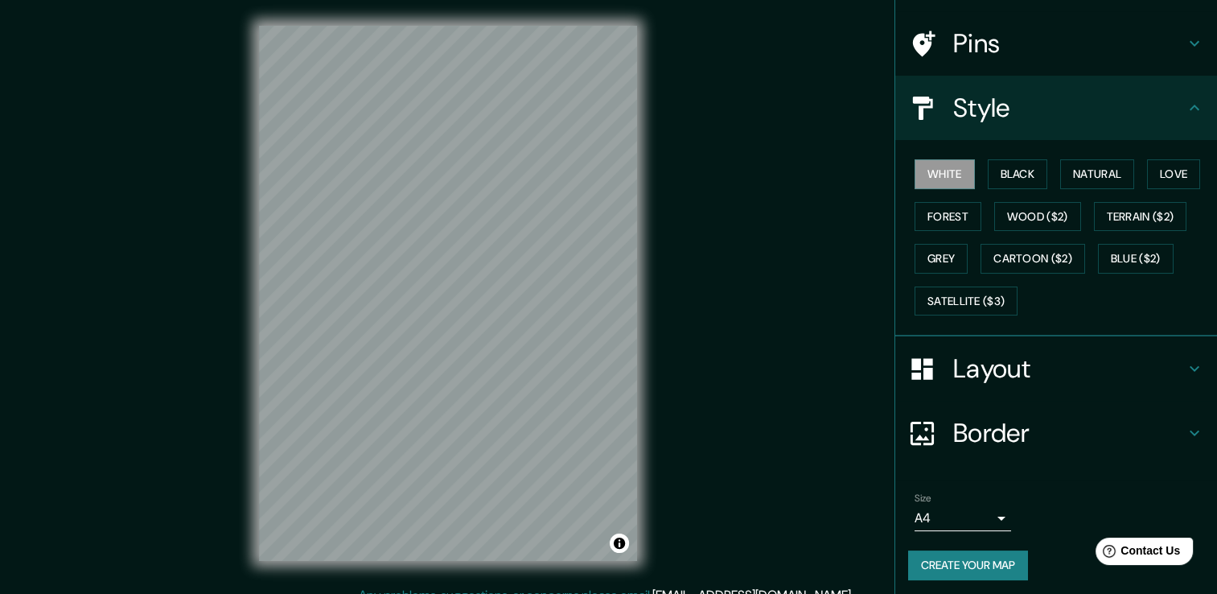
scroll to position [109, 0]
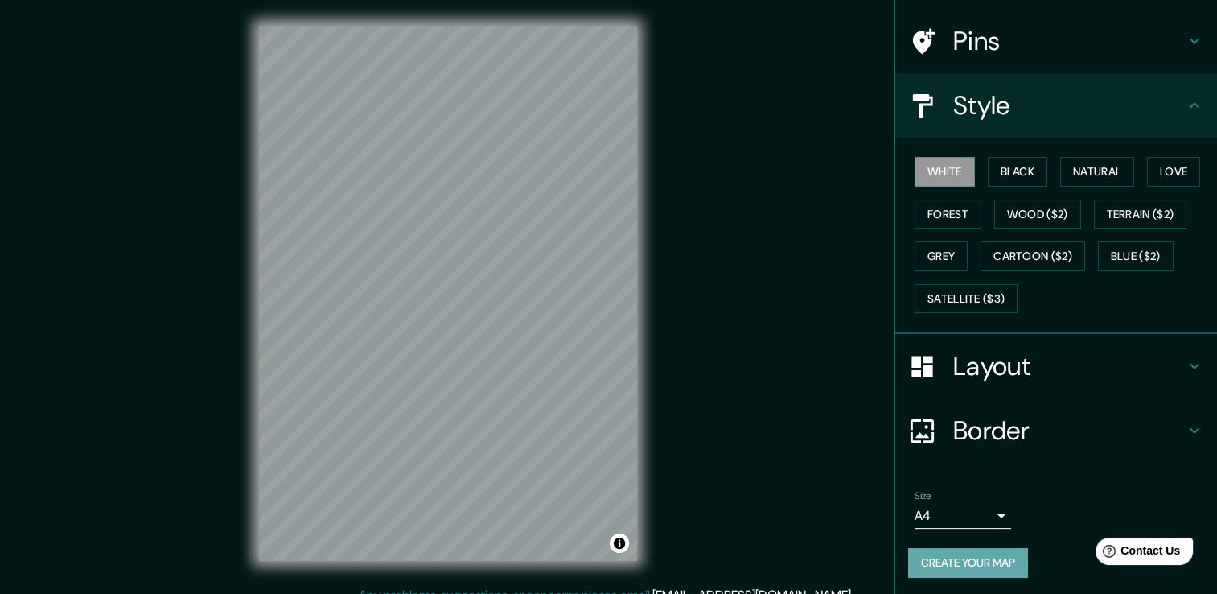
click at [962, 563] on button "Create your map" at bounding box center [968, 563] width 120 height 30
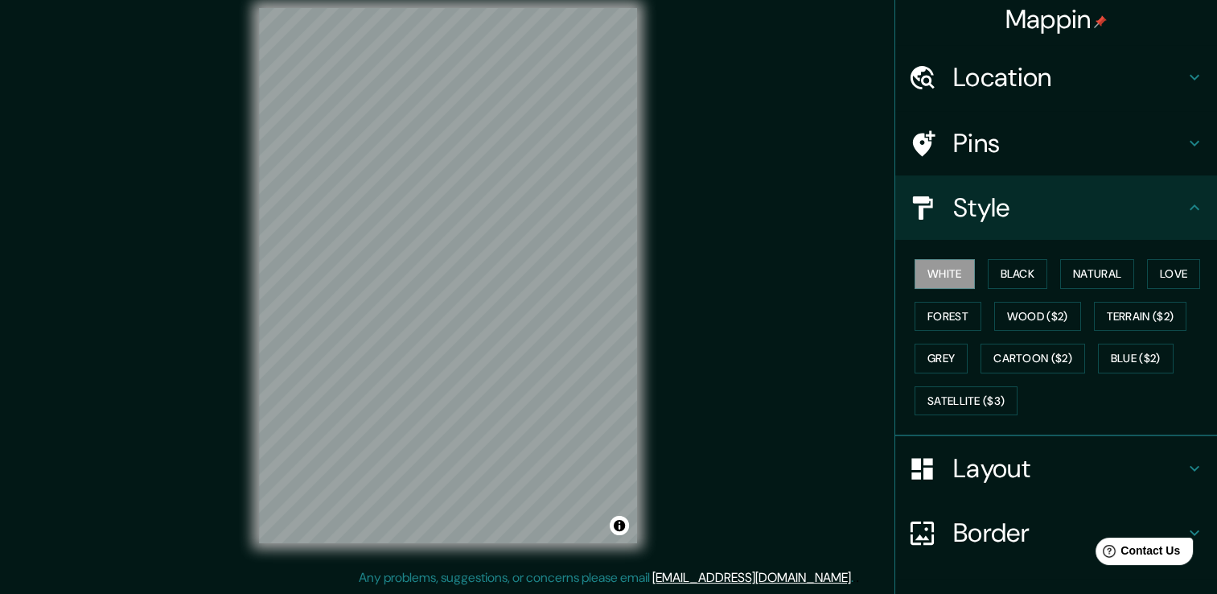
scroll to position [0, 0]
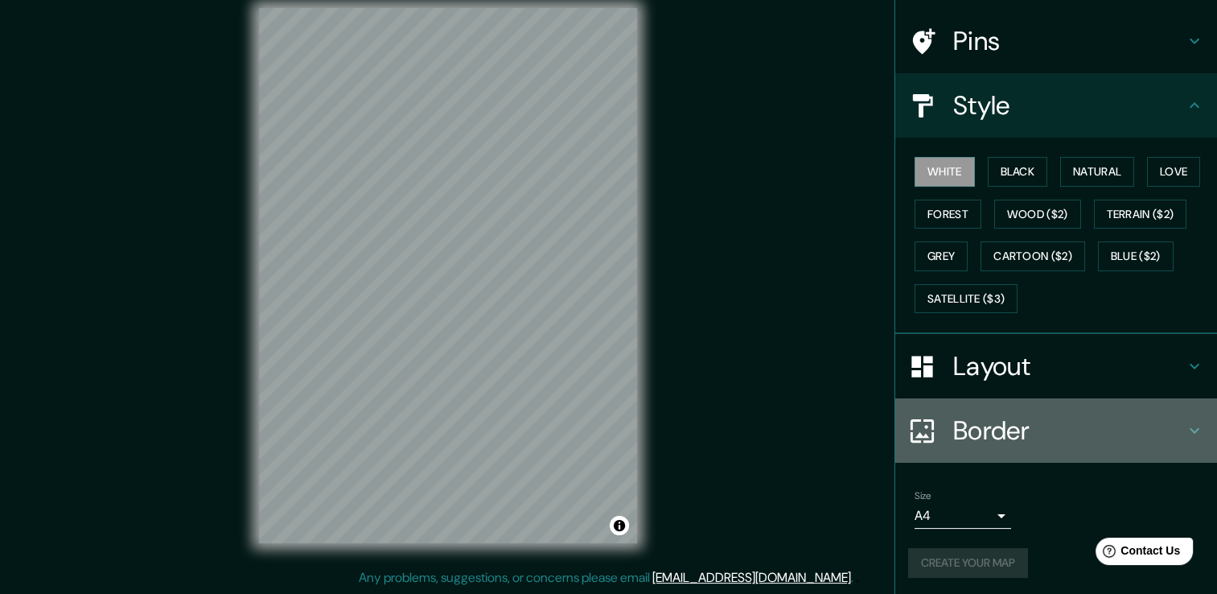
click at [1004, 424] on h4 "Border" at bounding box center [1070, 430] width 232 height 32
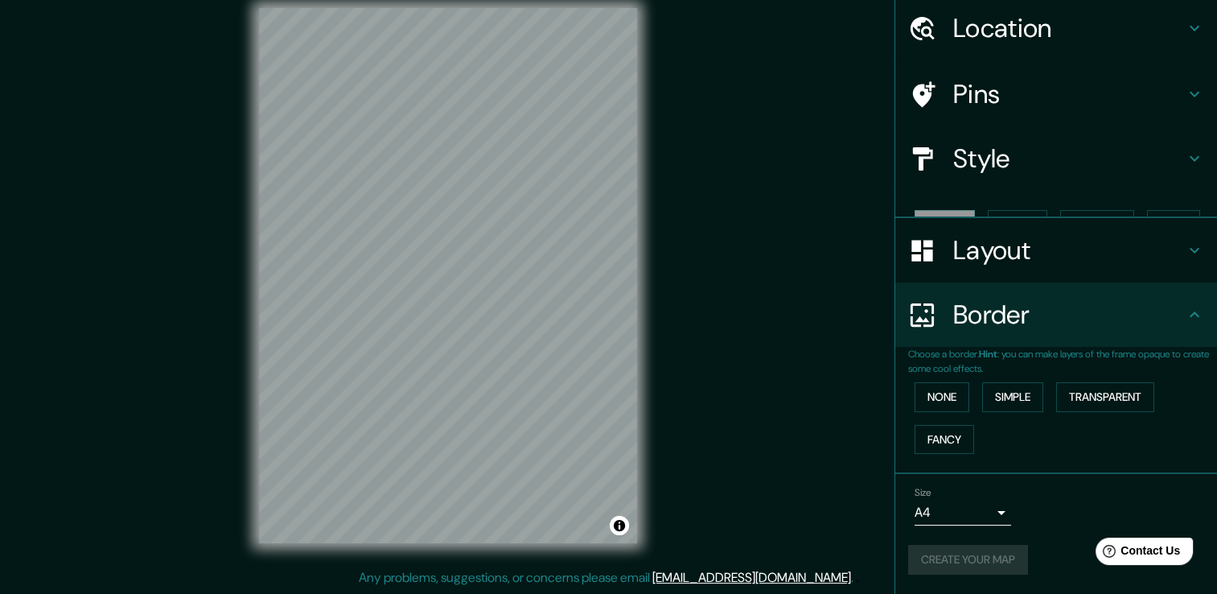
scroll to position [27, 0]
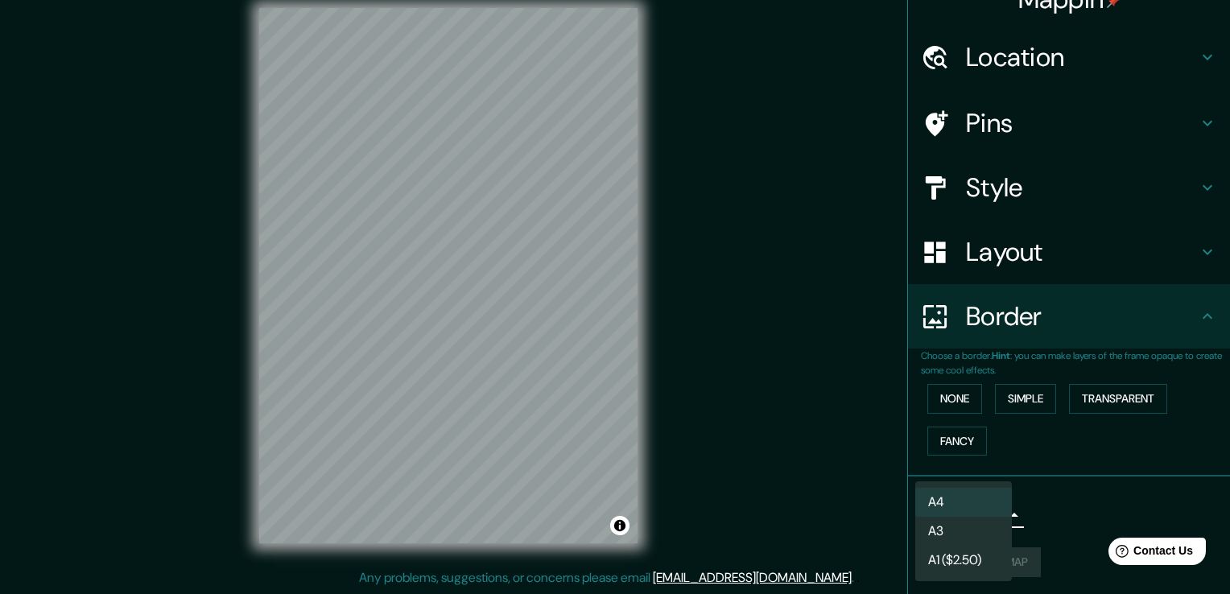
click at [970, 501] on body "Mappin Location Maracaibo, Zulia, Venezuela Pins Style Layout Border Choose a b…" at bounding box center [615, 279] width 1230 height 594
click at [971, 502] on li "A4" at bounding box center [963, 502] width 97 height 29
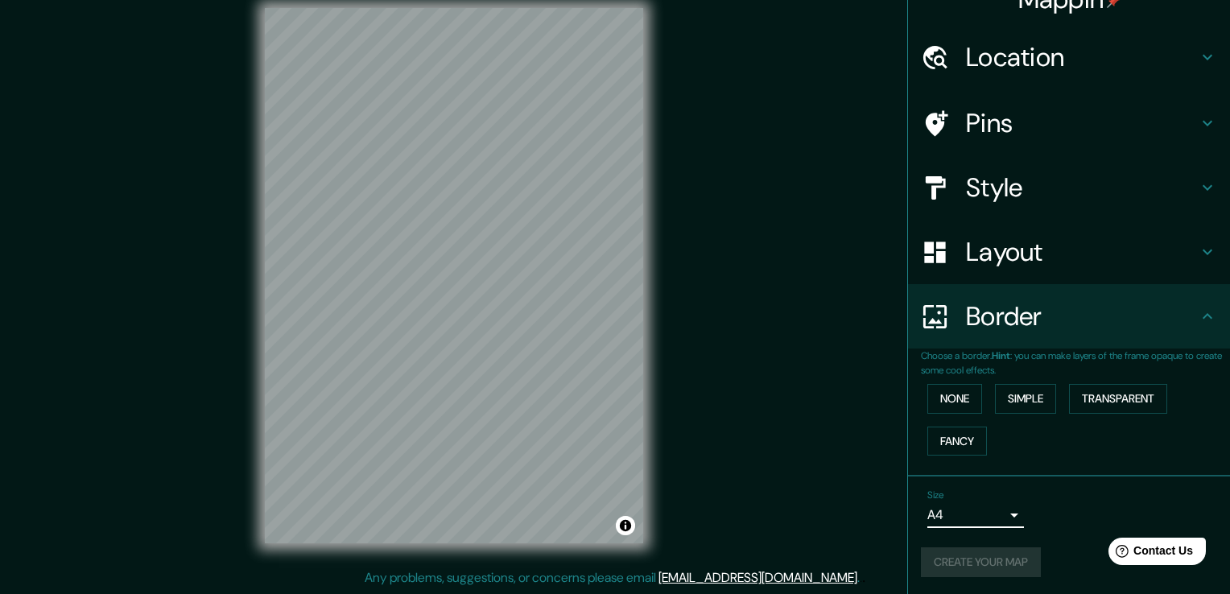
click at [974, 514] on body "Mappin Location Maracaibo, Zulia, Venezuela Pins Style Layout Border Choose a b…" at bounding box center [615, 279] width 1230 height 594
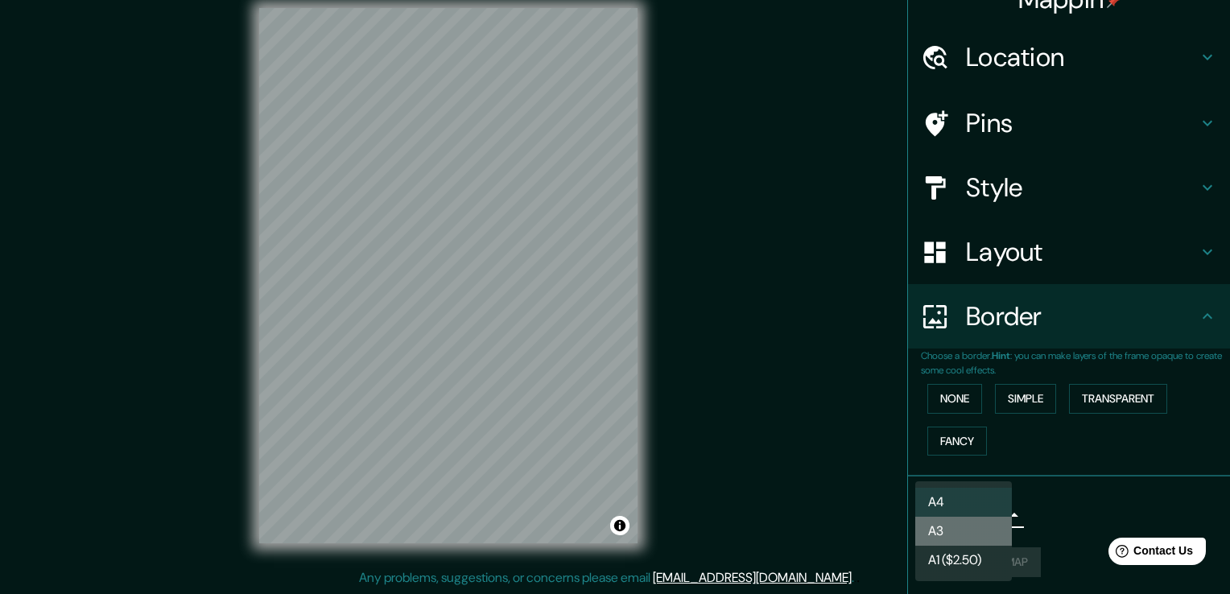
click at [974, 523] on li "A3" at bounding box center [963, 531] width 97 height 29
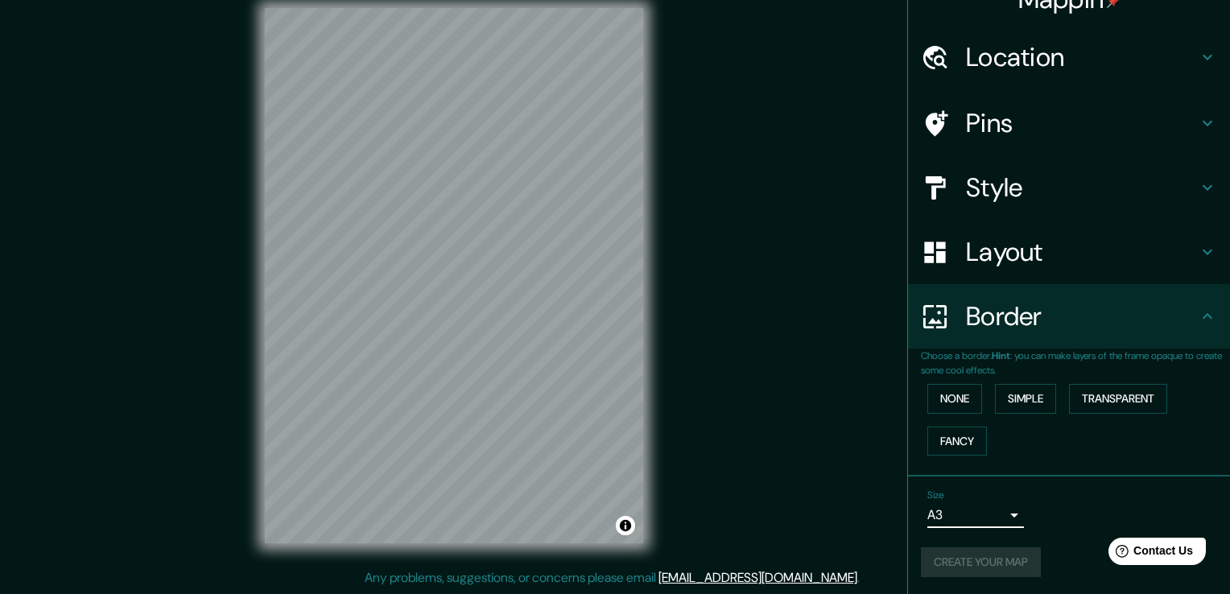
click at [973, 516] on body "Mappin Location Maracaibo, Zulia, Venezuela Pins Style Layout Border Choose a b…" at bounding box center [615, 279] width 1230 height 594
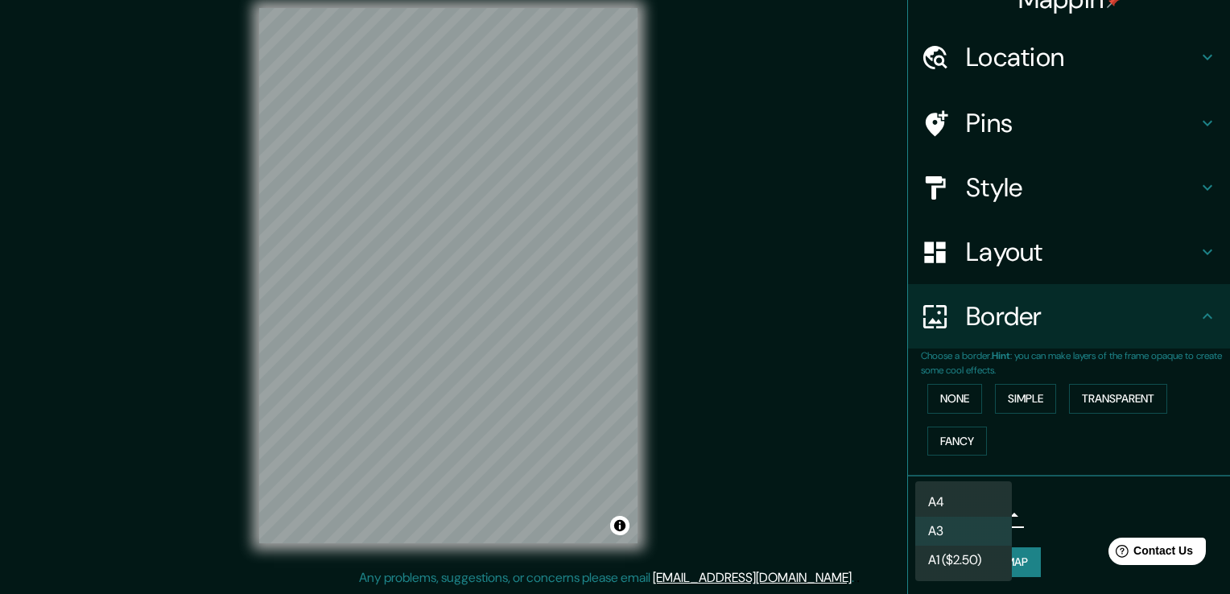
click at [969, 505] on li "A4" at bounding box center [963, 502] width 97 height 29
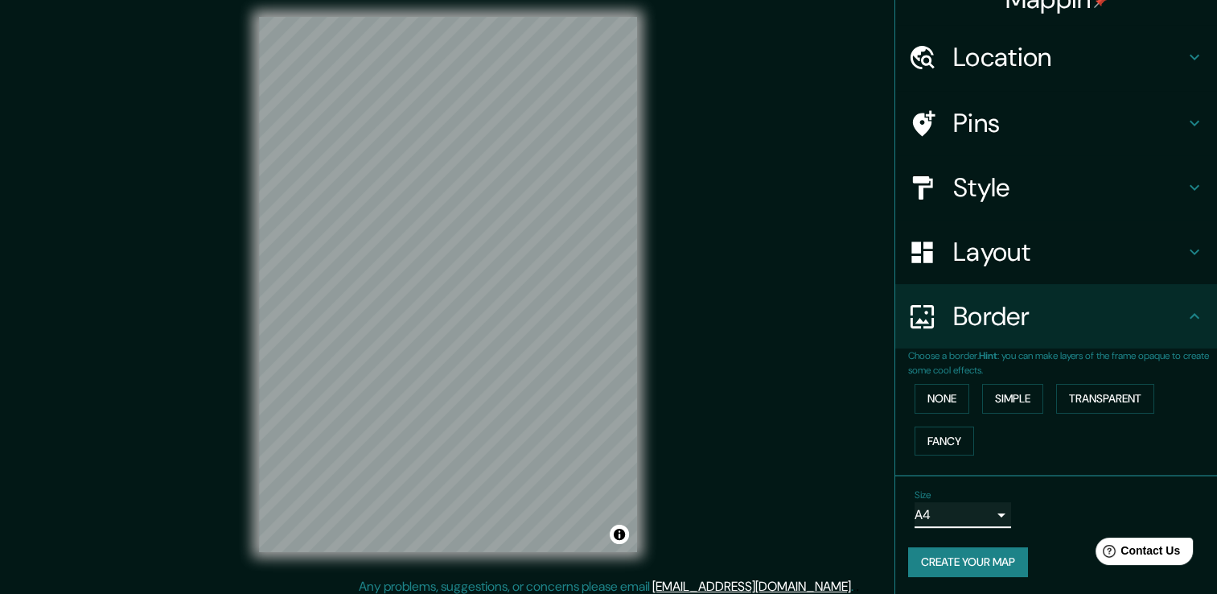
scroll to position [18, 0]
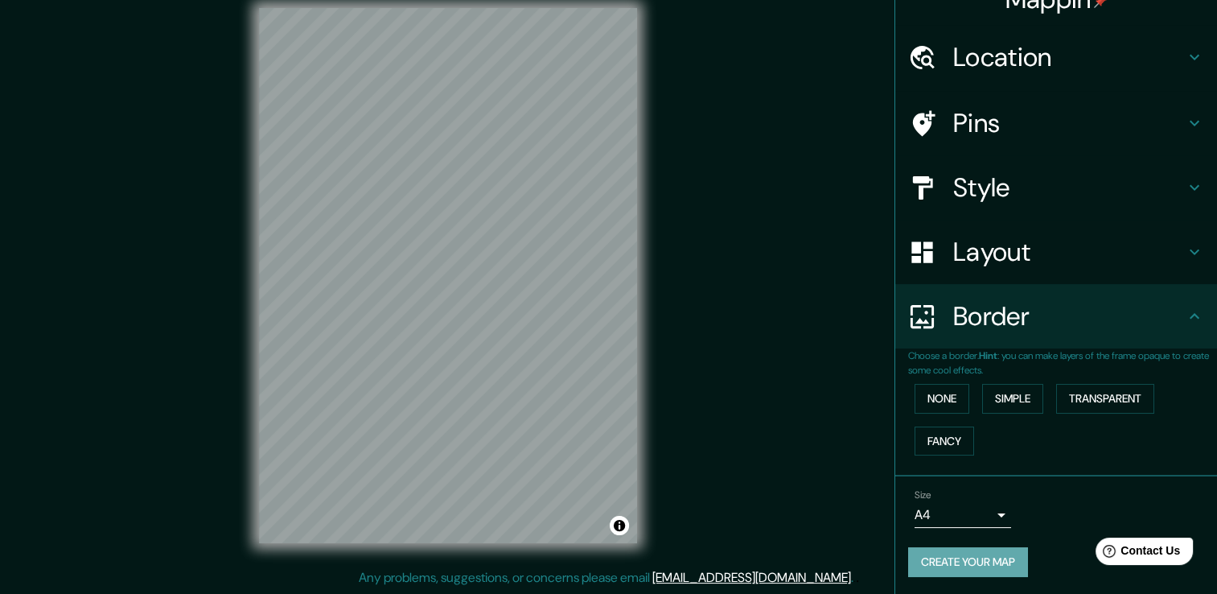
click at [973, 566] on button "Create your map" at bounding box center [968, 562] width 120 height 30
click at [973, 566] on div "Create your map" at bounding box center [1056, 562] width 296 height 30
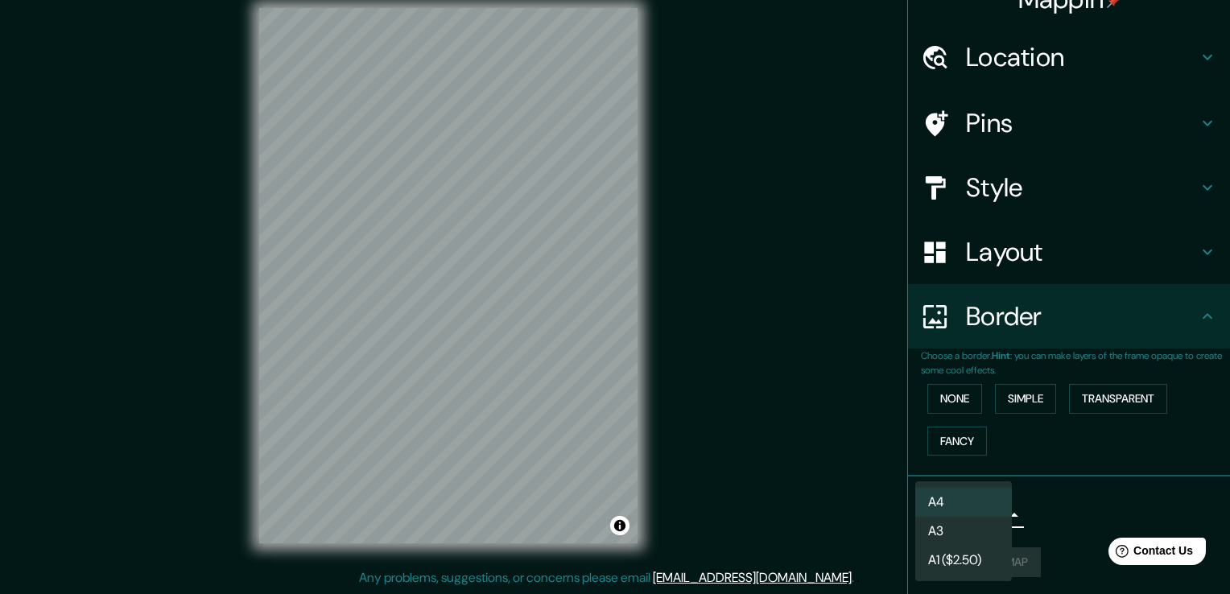
click at [979, 521] on body "Mappin Location Maracaibo, Zulia, Venezuela Pins Style Layout Border Choose a b…" at bounding box center [615, 279] width 1230 height 594
click at [973, 536] on li "A3" at bounding box center [963, 531] width 97 height 29
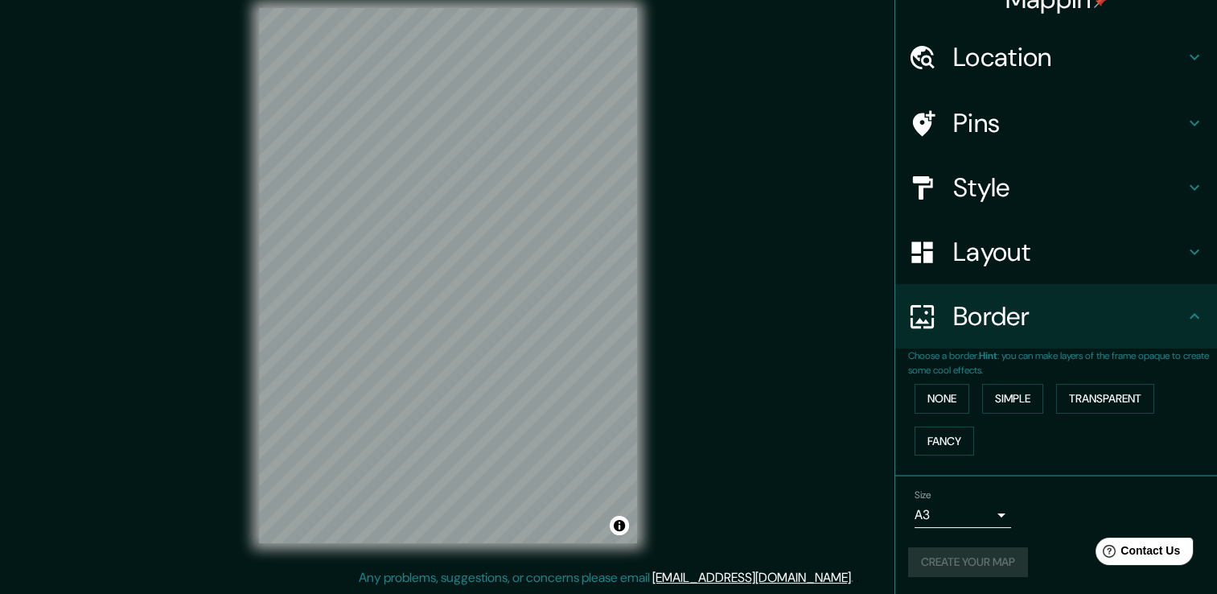
click at [973, 565] on div "Create your map" at bounding box center [1056, 562] width 296 height 30
click at [1004, 555] on button "Create your map" at bounding box center [968, 562] width 120 height 30
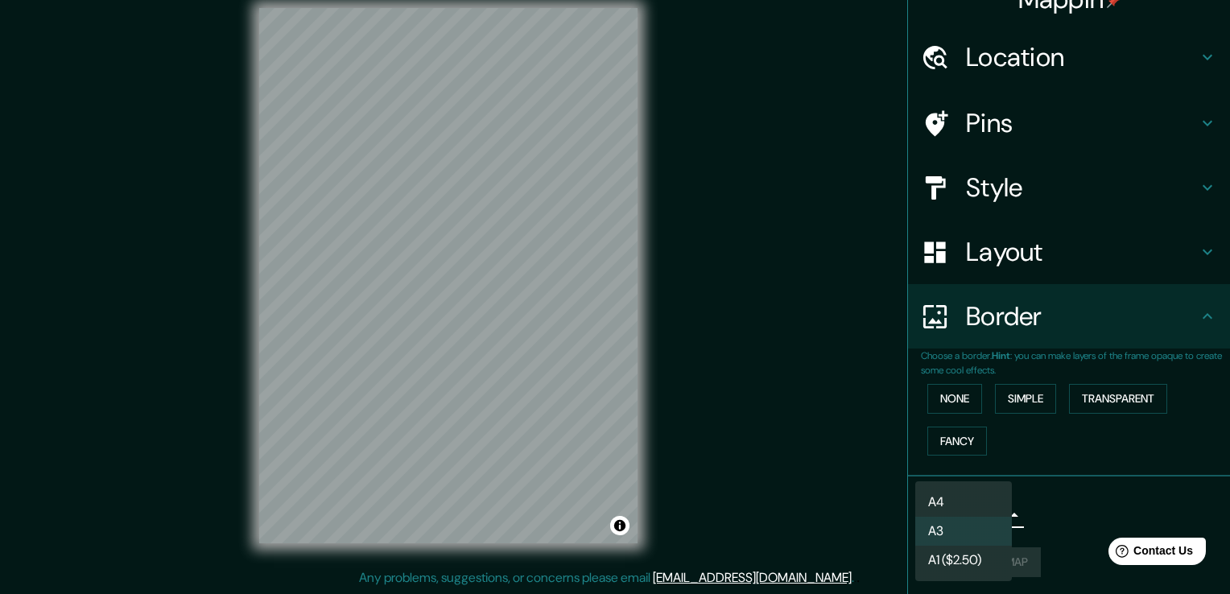
click at [958, 503] on body "Mappin Location Maracaibo, Zulia, Venezuela Pins Style Layout Border Choose a b…" at bounding box center [615, 279] width 1230 height 594
click at [961, 499] on li "A4" at bounding box center [963, 502] width 97 height 29
type input "single"
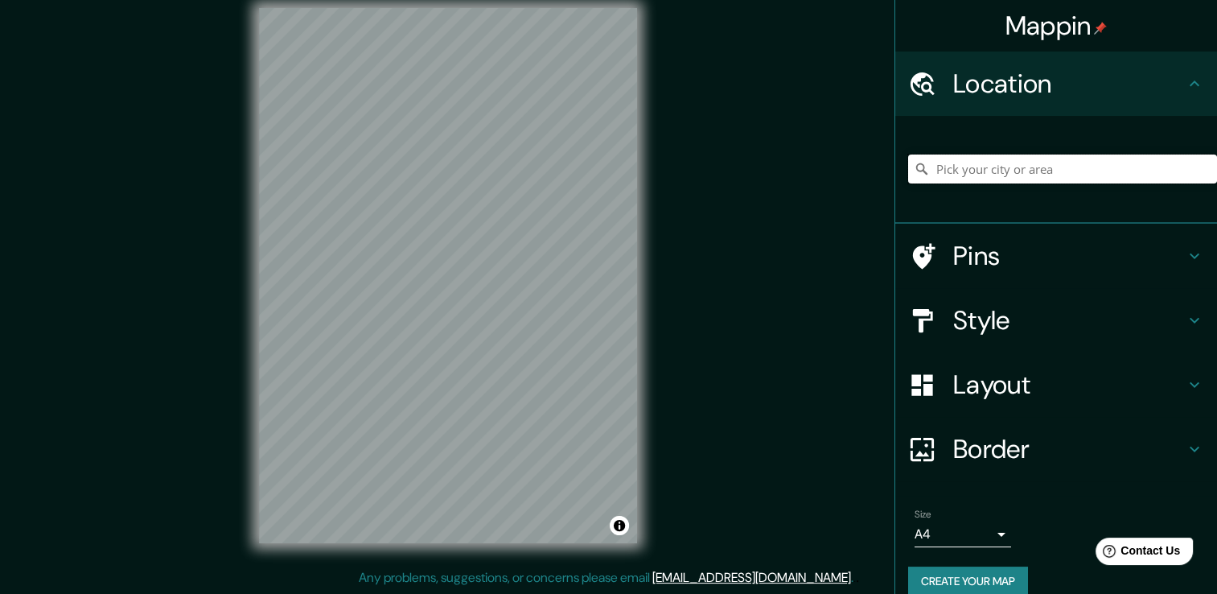
click at [995, 177] on input "Pick your city or area" at bounding box center [1062, 169] width 309 height 29
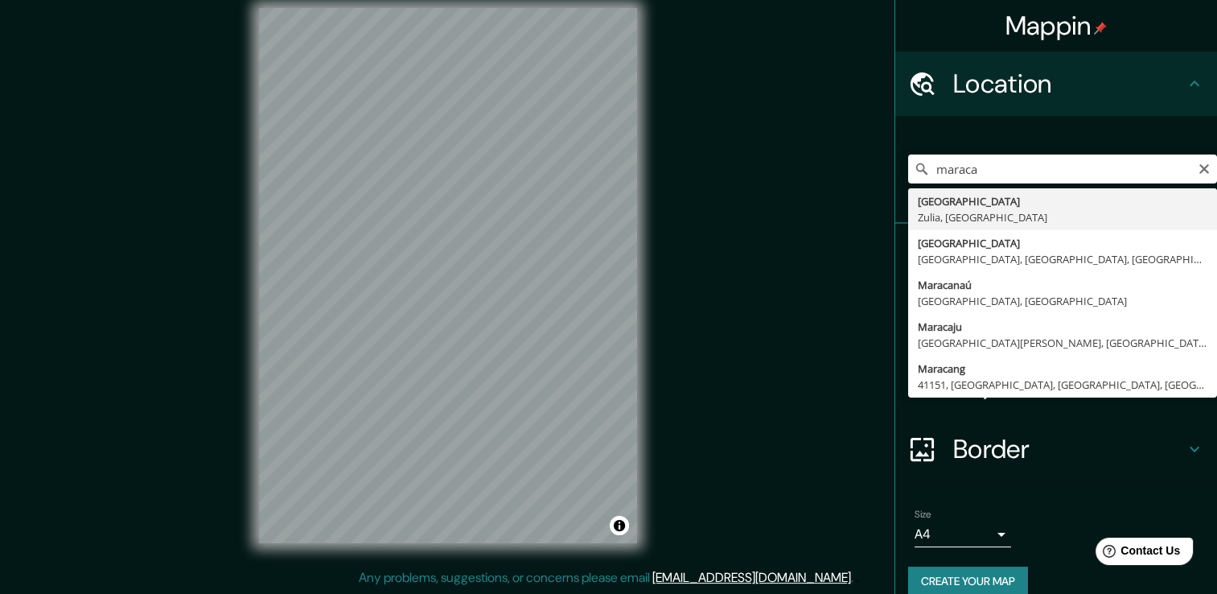
type input "[GEOGRAPHIC_DATA], [GEOGRAPHIC_DATA], [GEOGRAPHIC_DATA]"
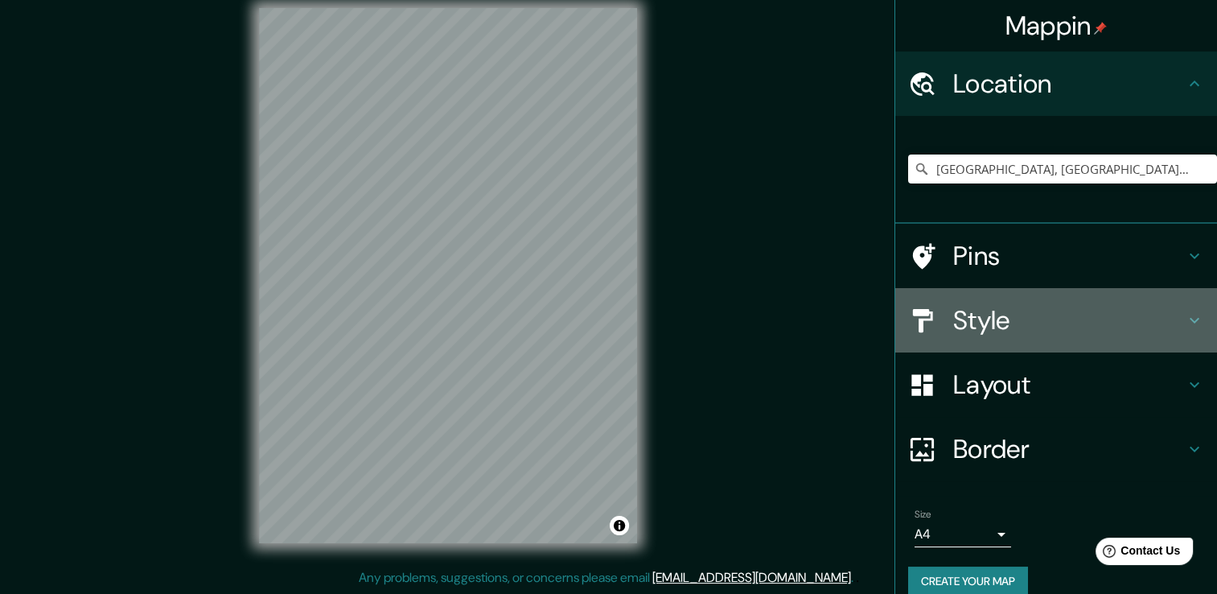
click at [970, 326] on h4 "Style" at bounding box center [1070, 320] width 232 height 32
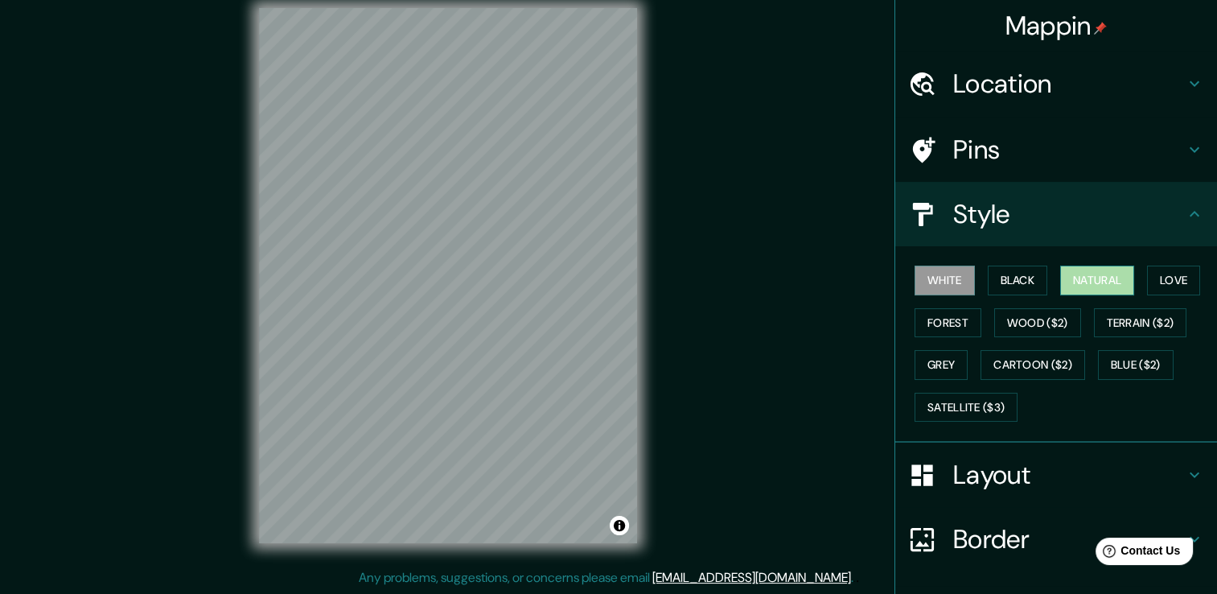
click at [1098, 271] on button "Natural" at bounding box center [1098, 281] width 74 height 30
click at [929, 276] on button "White" at bounding box center [945, 281] width 60 height 30
click at [1102, 269] on button "Natural" at bounding box center [1098, 281] width 74 height 30
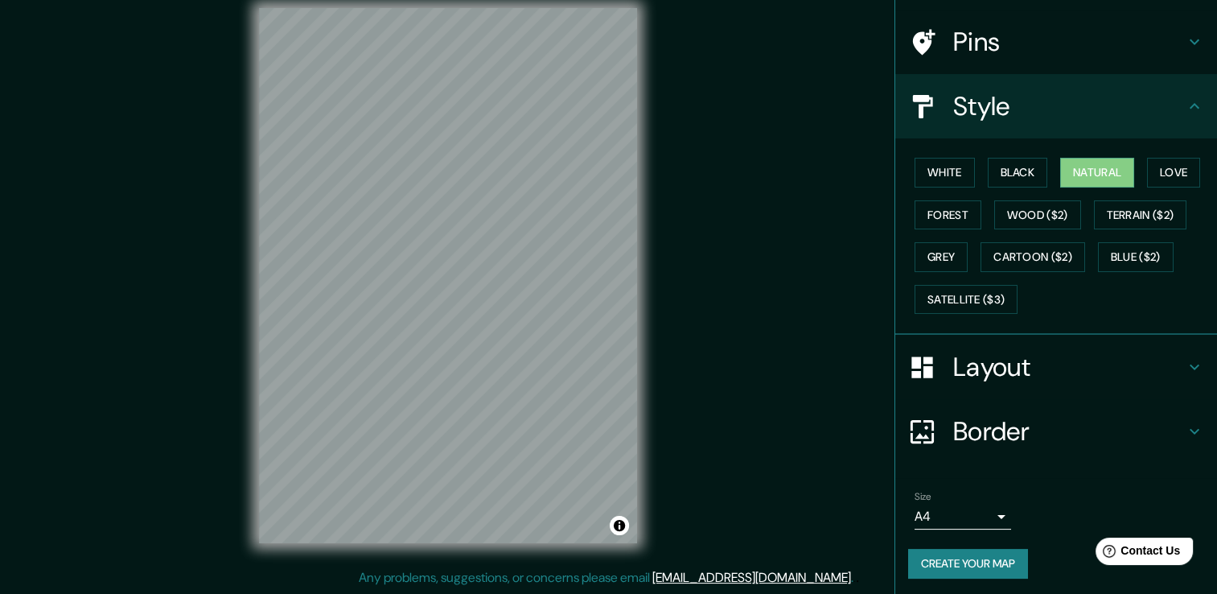
scroll to position [109, 0]
click at [995, 549] on button "Create your map" at bounding box center [968, 563] width 120 height 30
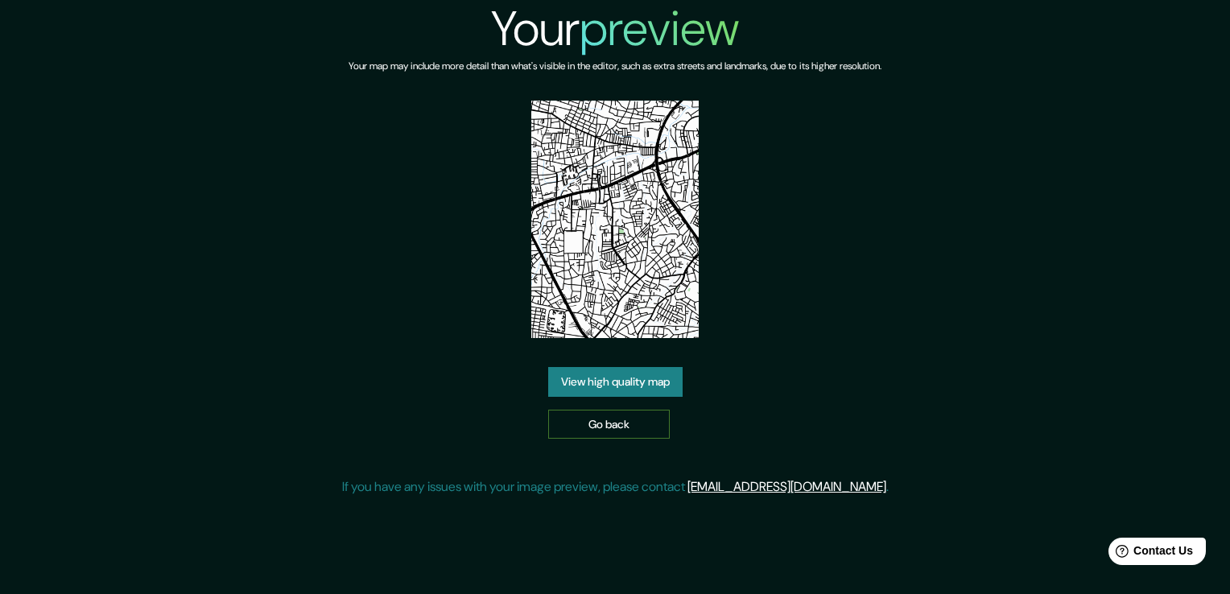
click at [645, 424] on link "Go back" at bounding box center [609, 425] width 122 height 30
click at [549, 373] on link "View high quality map" at bounding box center [615, 382] width 134 height 30
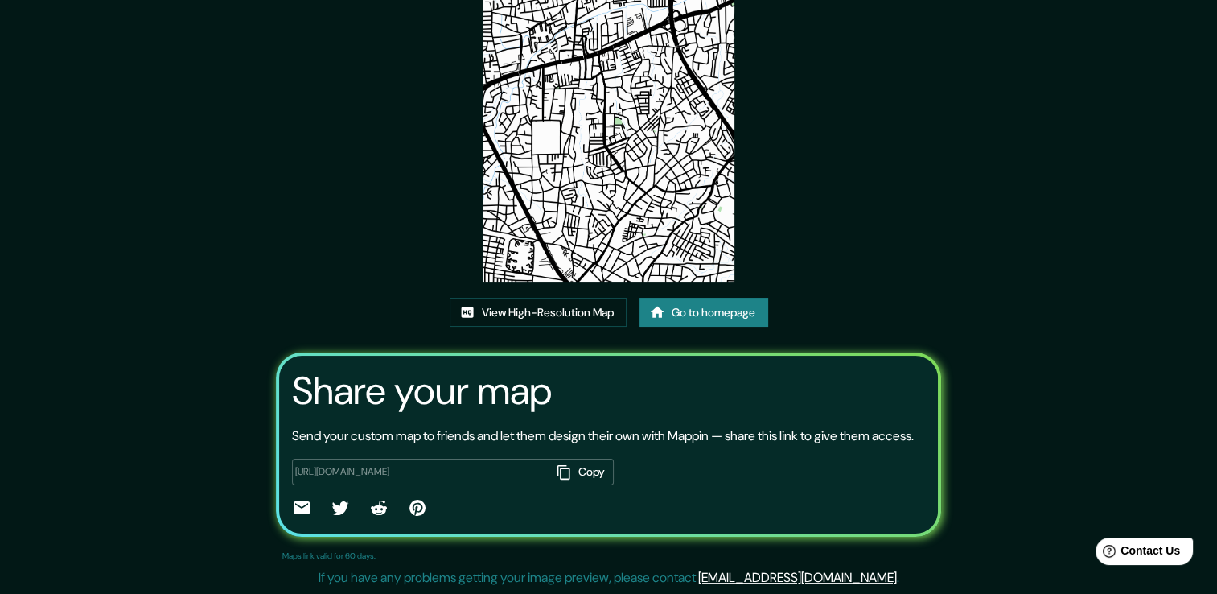
scroll to position [164, 0]
click at [467, 304] on icon at bounding box center [467, 312] width 16 height 16
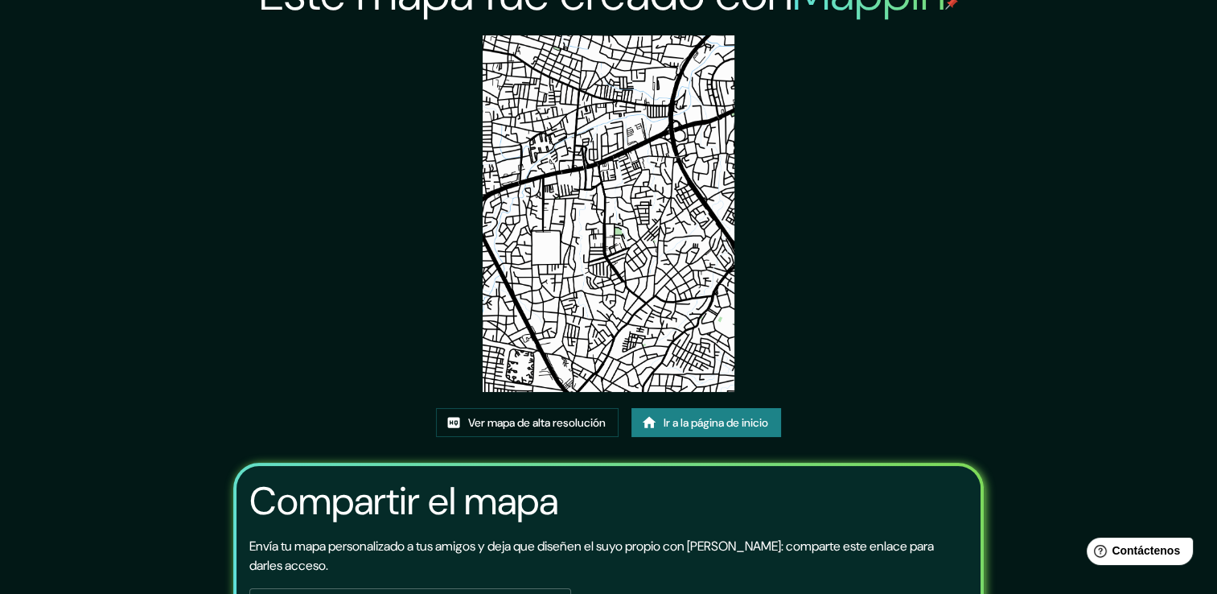
scroll to position [0, 0]
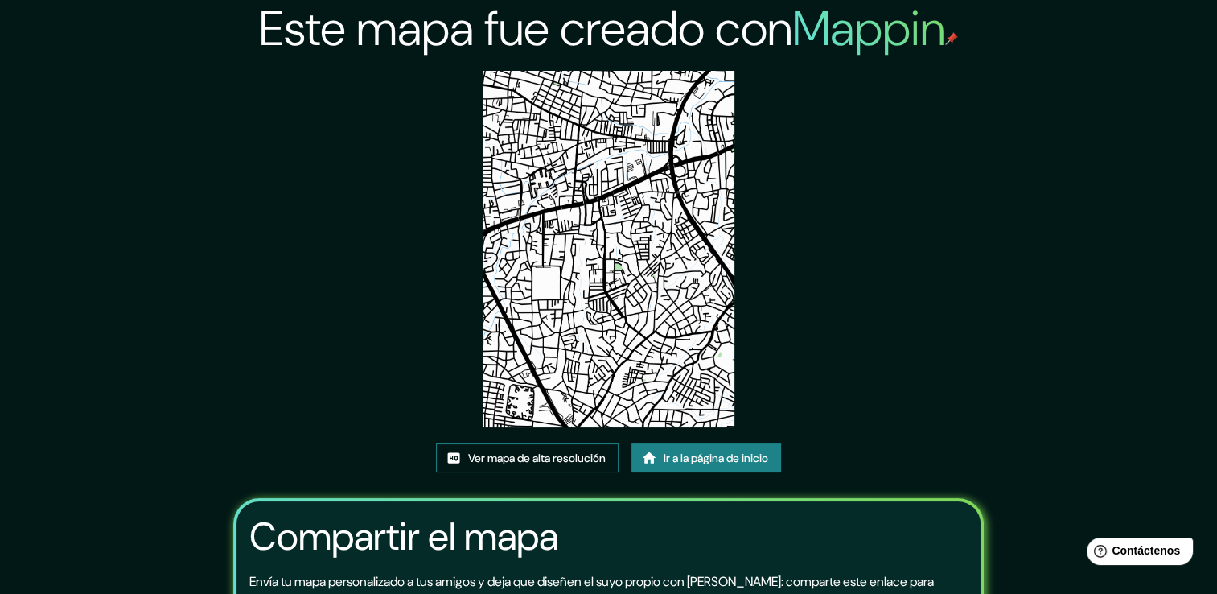
click at [544, 452] on font "Ver mapa de alta resolución" at bounding box center [537, 458] width 138 height 20
